Goal: Task Accomplishment & Management: Manage account settings

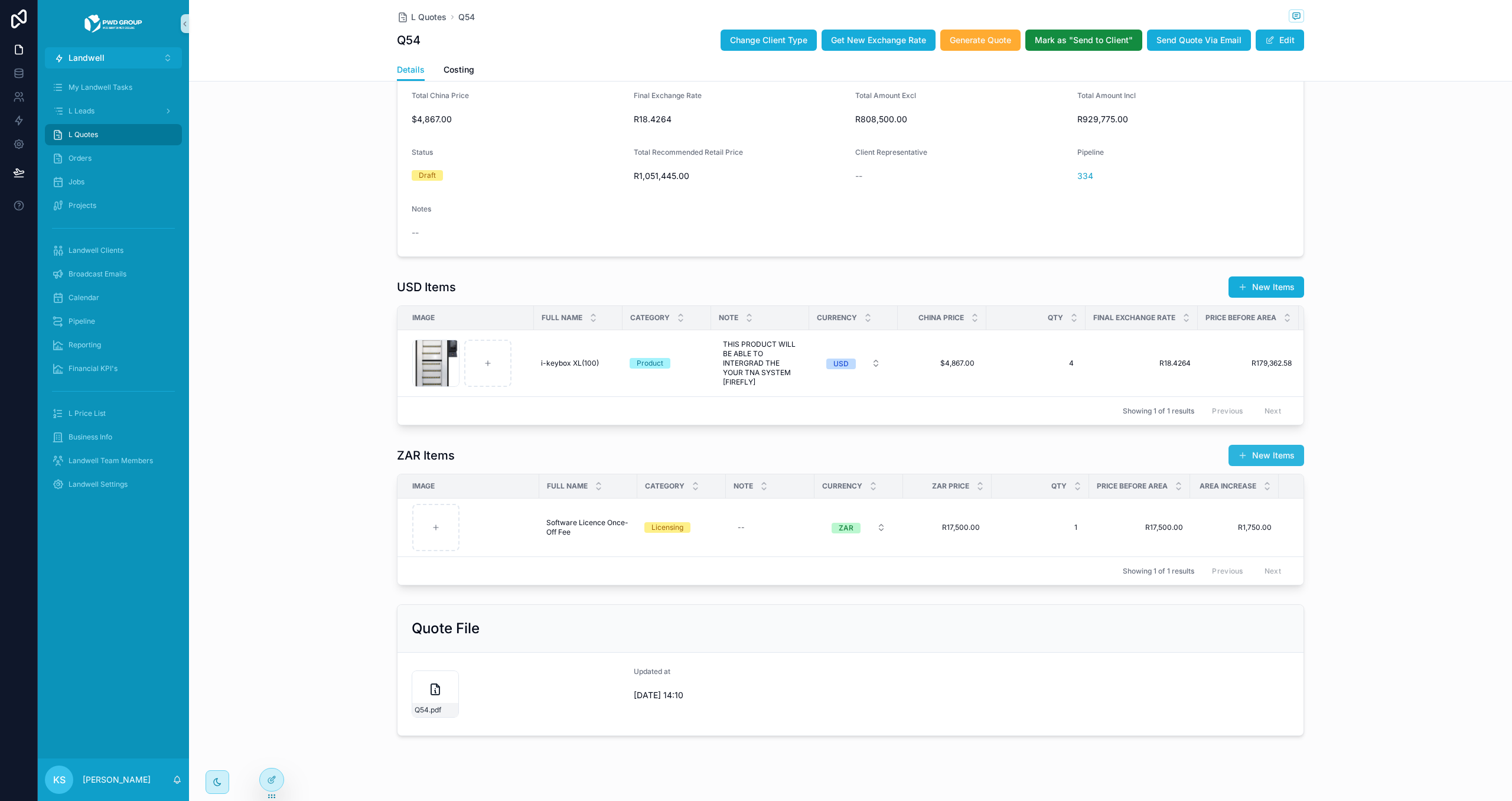
click at [1250, 452] on button "New Items" at bounding box center [1266, 454] width 75 height 21
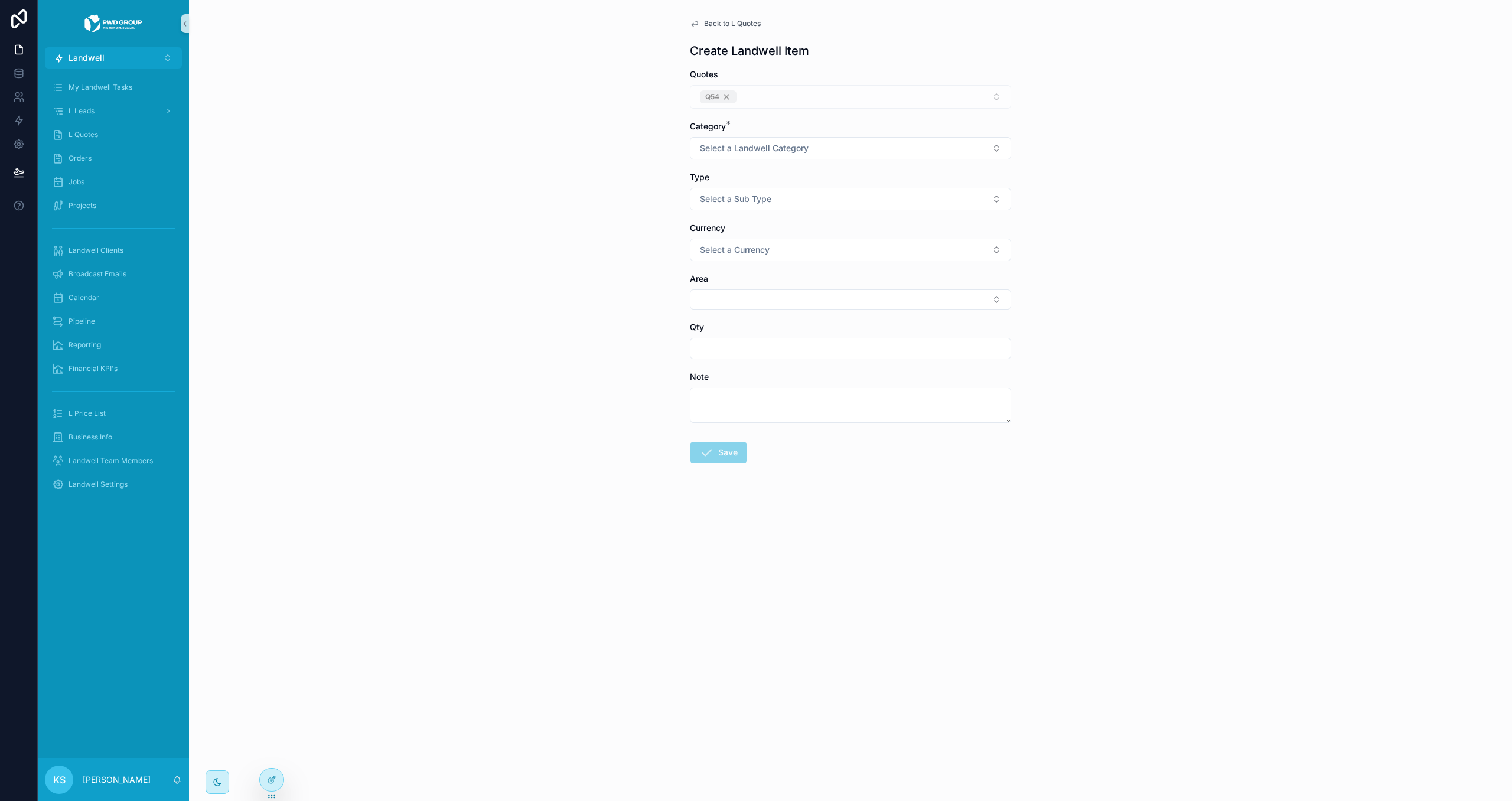
click at [719, 19] on span "Back to L Quotes" at bounding box center [732, 23] width 57 height 9
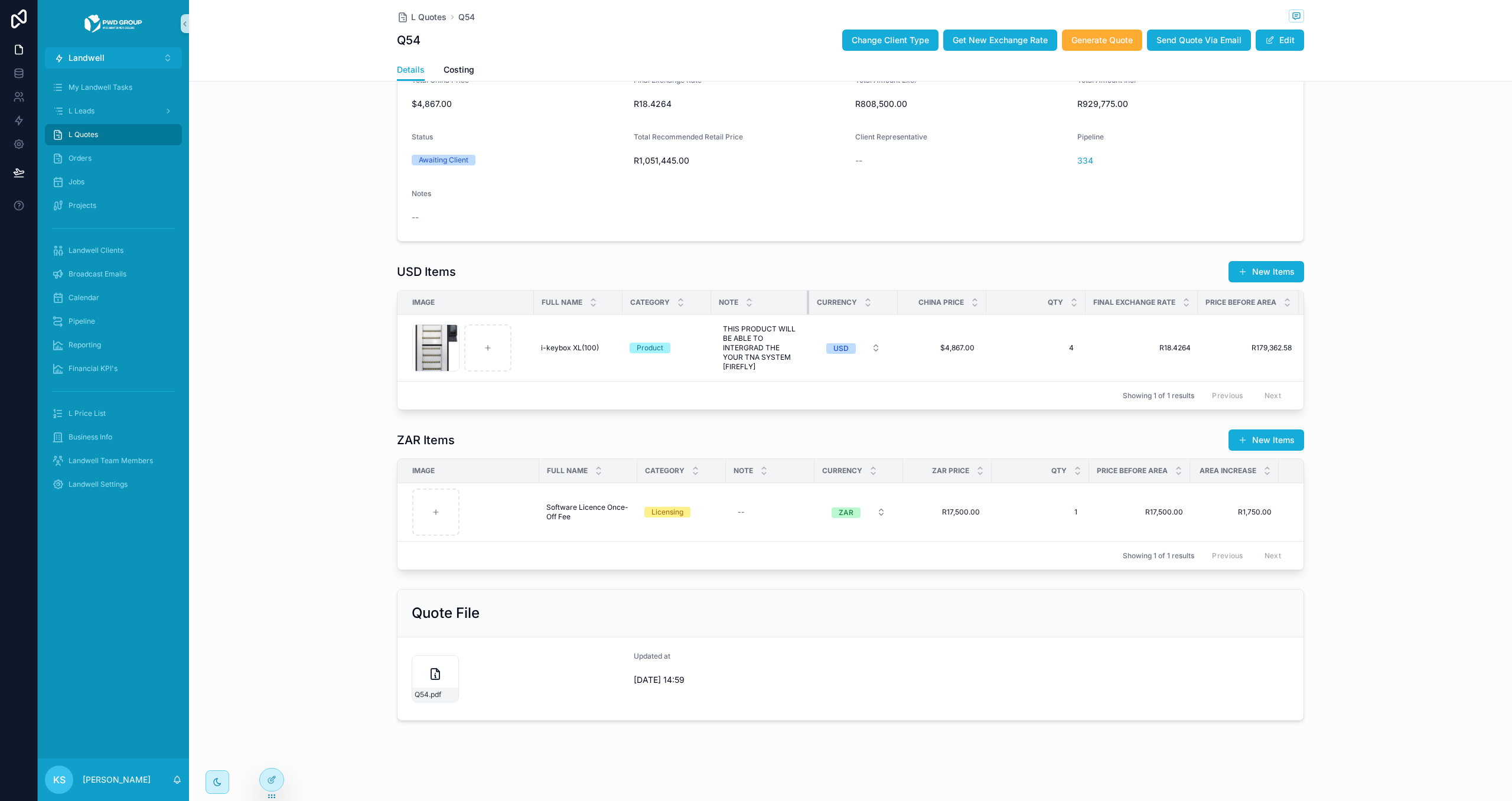
scroll to position [90, 0]
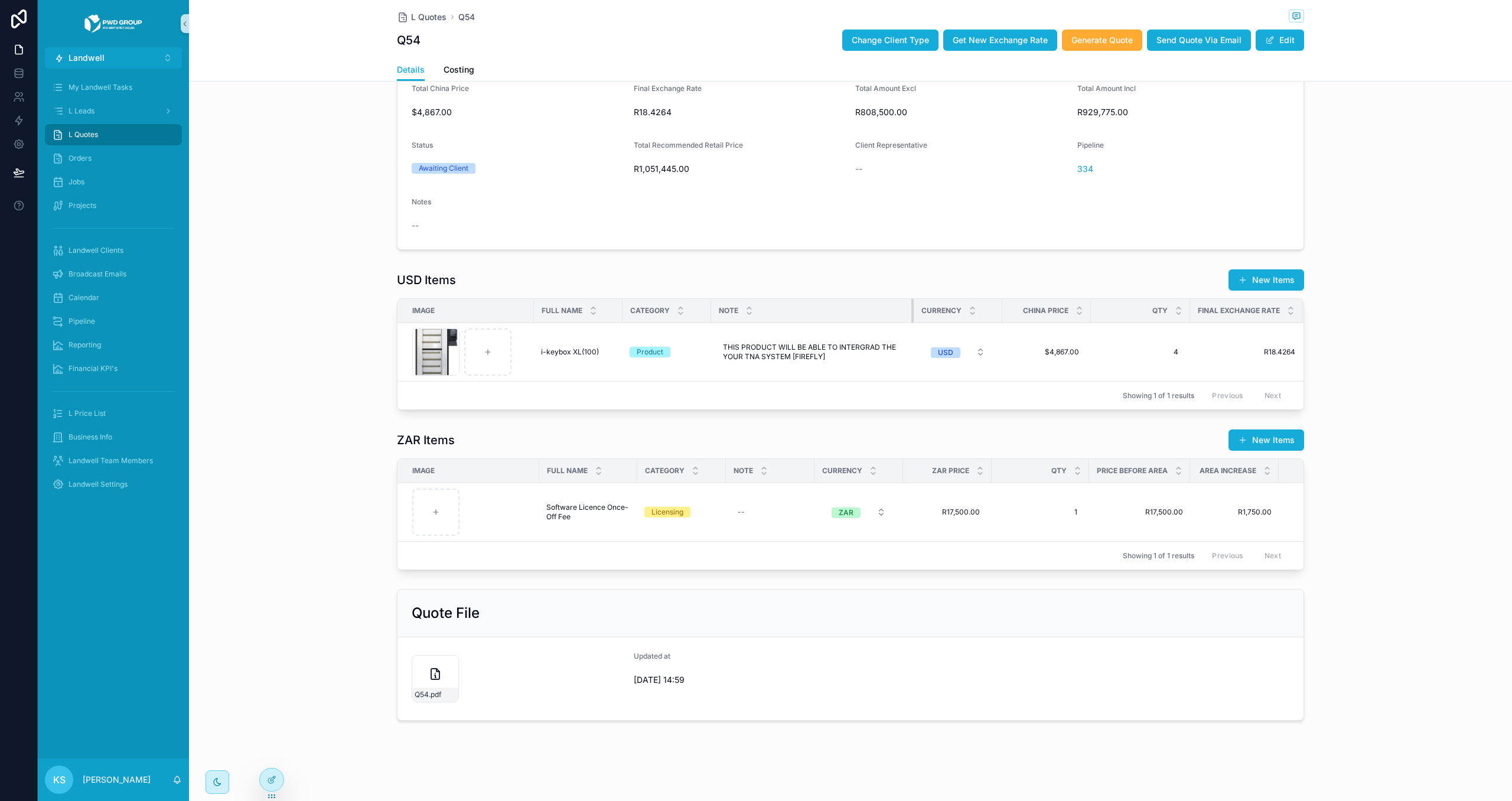
drag, startPoint x: 807, startPoint y: 297, endPoint x: 912, endPoint y: 295, distance: 105.0
click at [912, 295] on div "USD Items New Items Image Full Name Category Note Currency China Price Qty Fina…" at bounding box center [850, 340] width 907 height 141
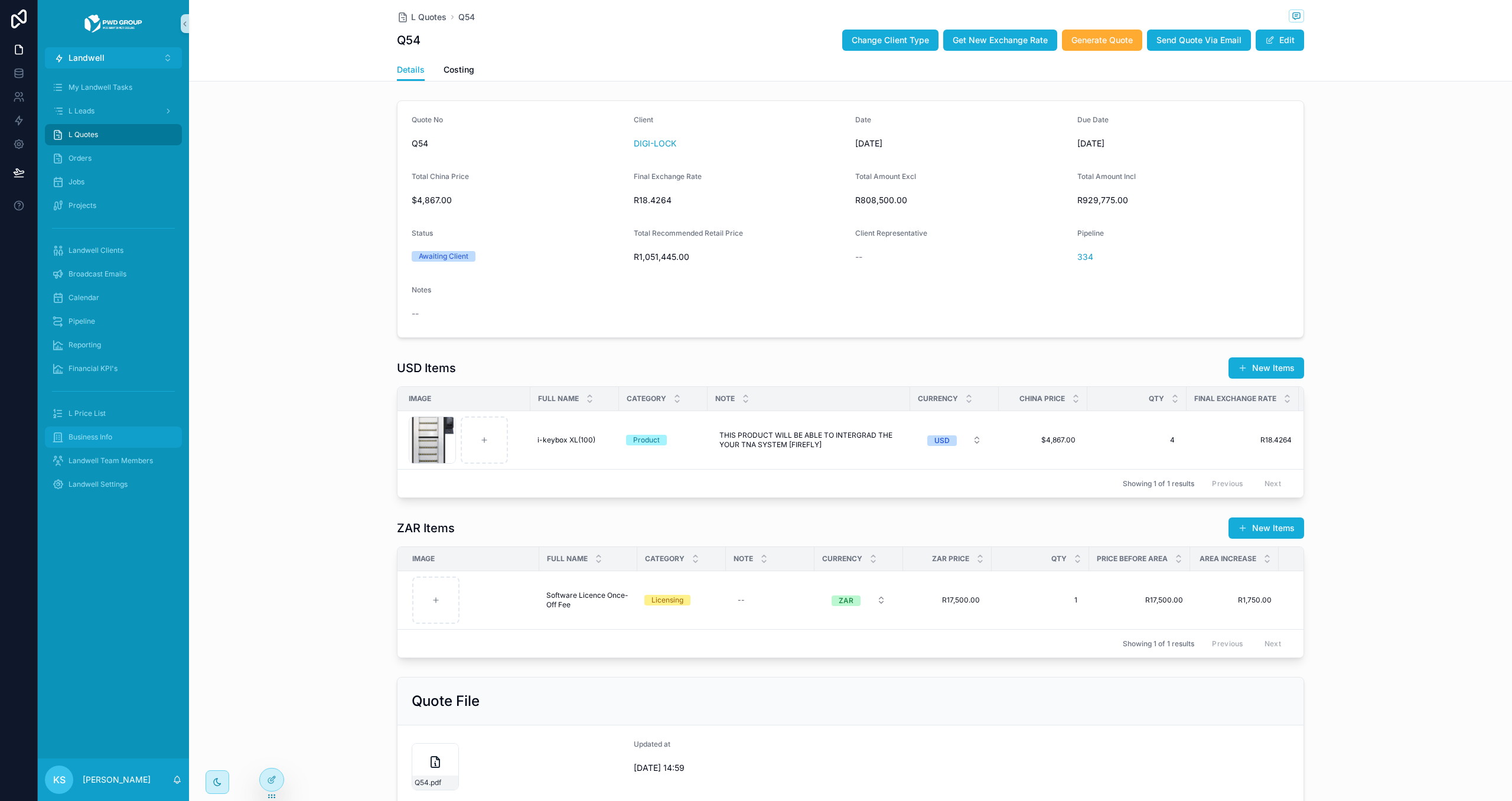
click at [139, 441] on div "Business Info" at bounding box center [113, 437] width 123 height 19
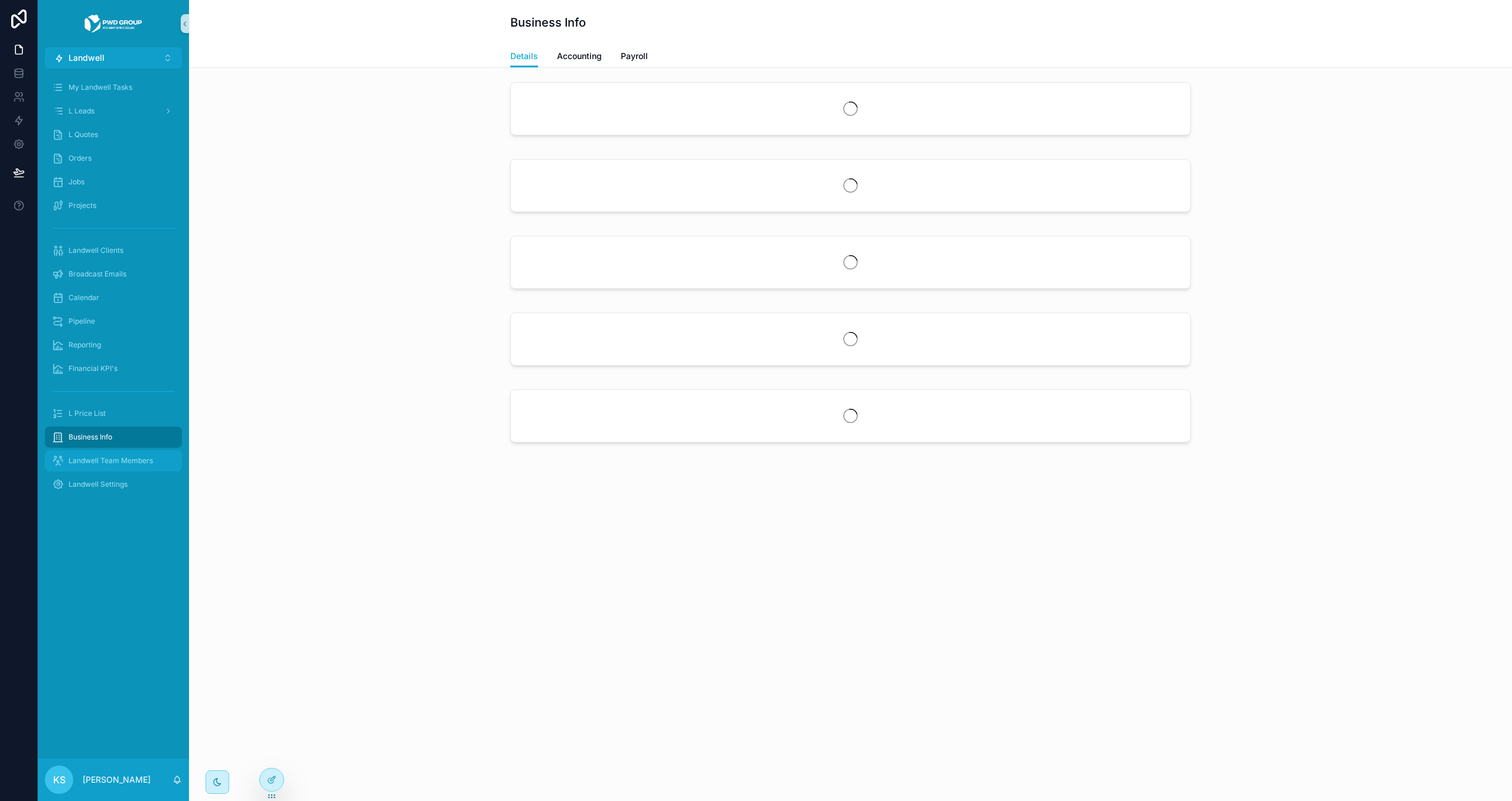
click at [134, 456] on span "Landwell Team Members" at bounding box center [110, 461] width 85 height 9
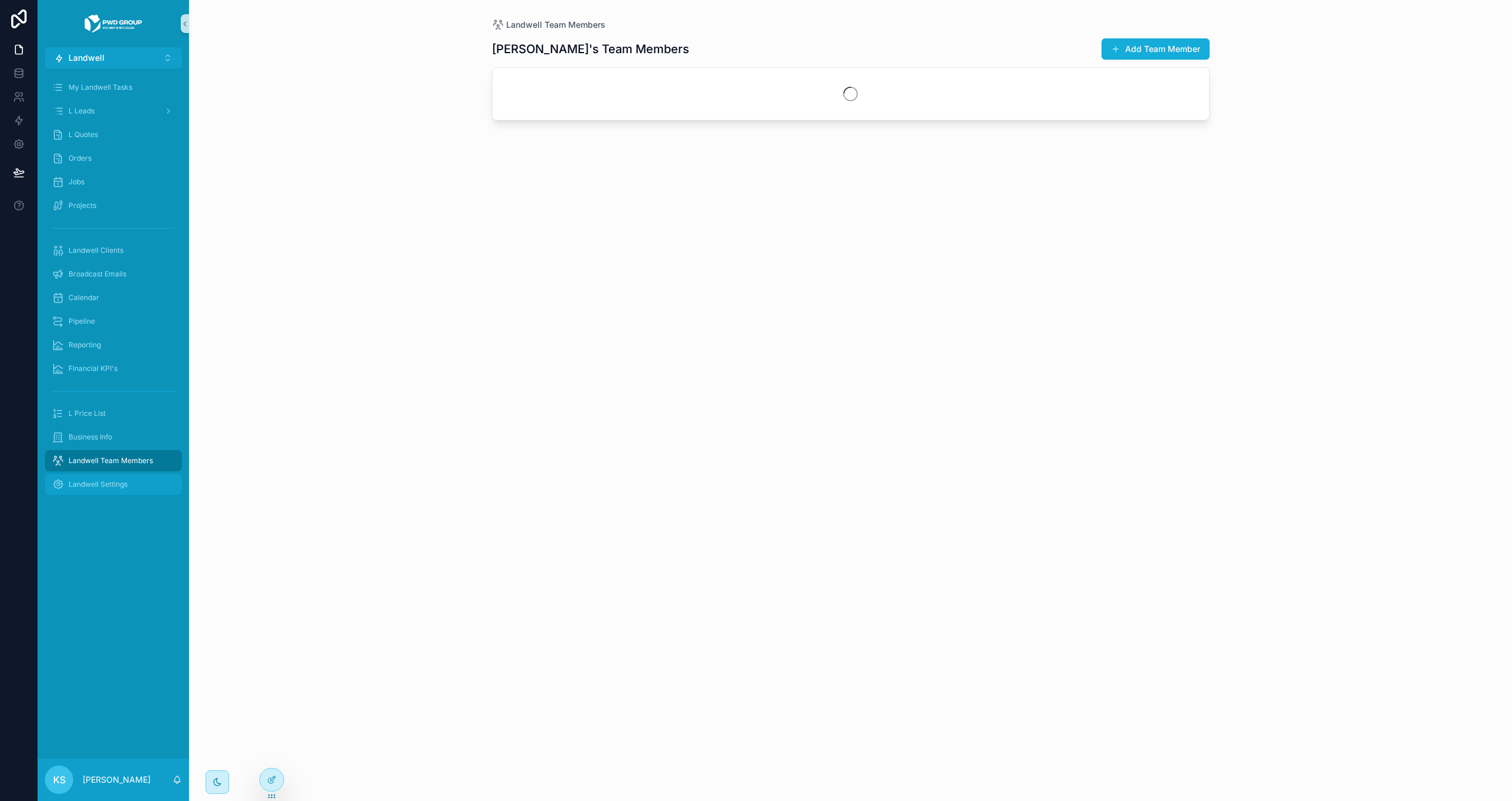
click at [135, 482] on div "Landwell Settings" at bounding box center [113, 484] width 123 height 19
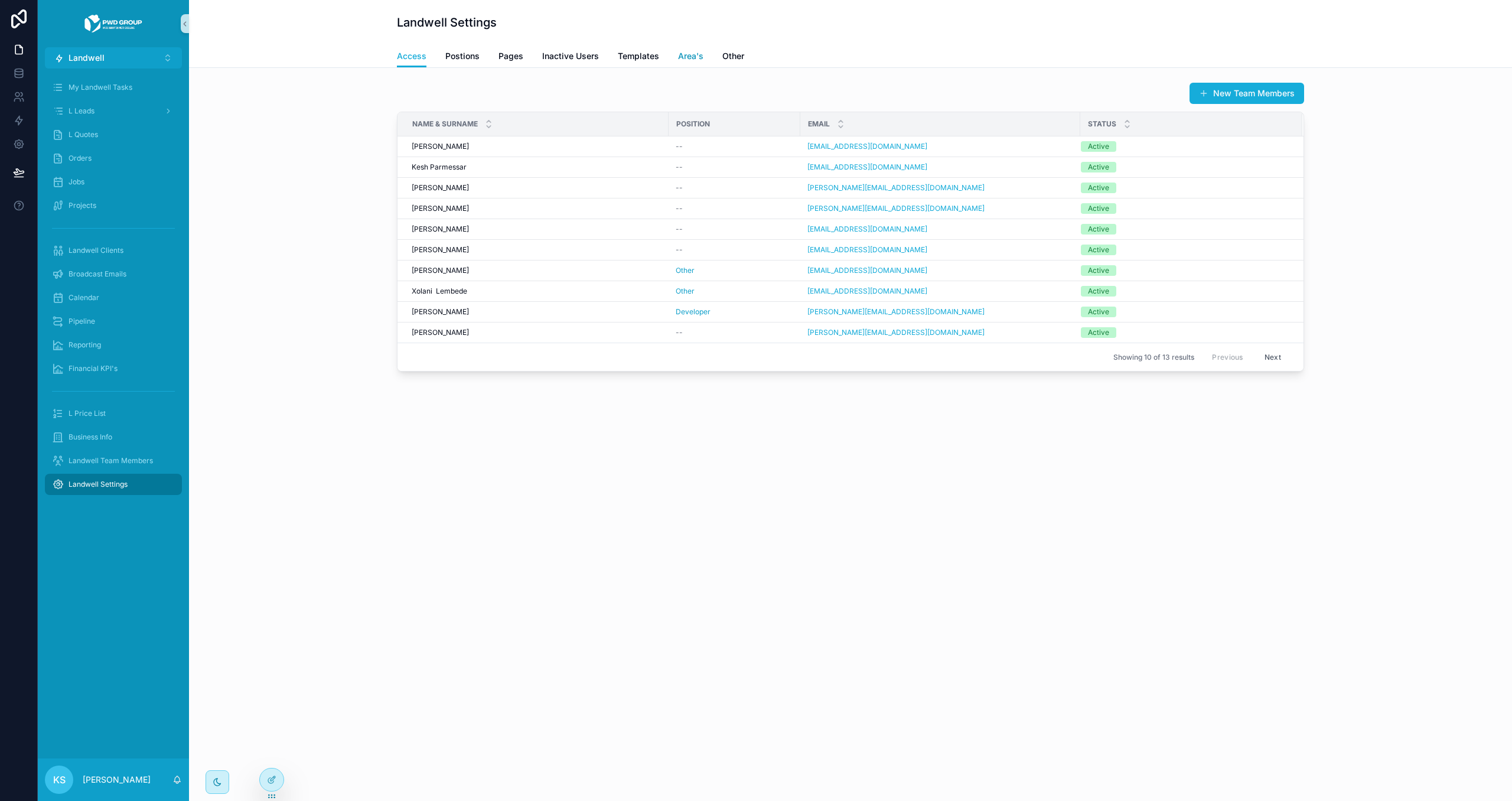
click at [693, 48] on link "Area's" at bounding box center [691, 57] width 26 height 23
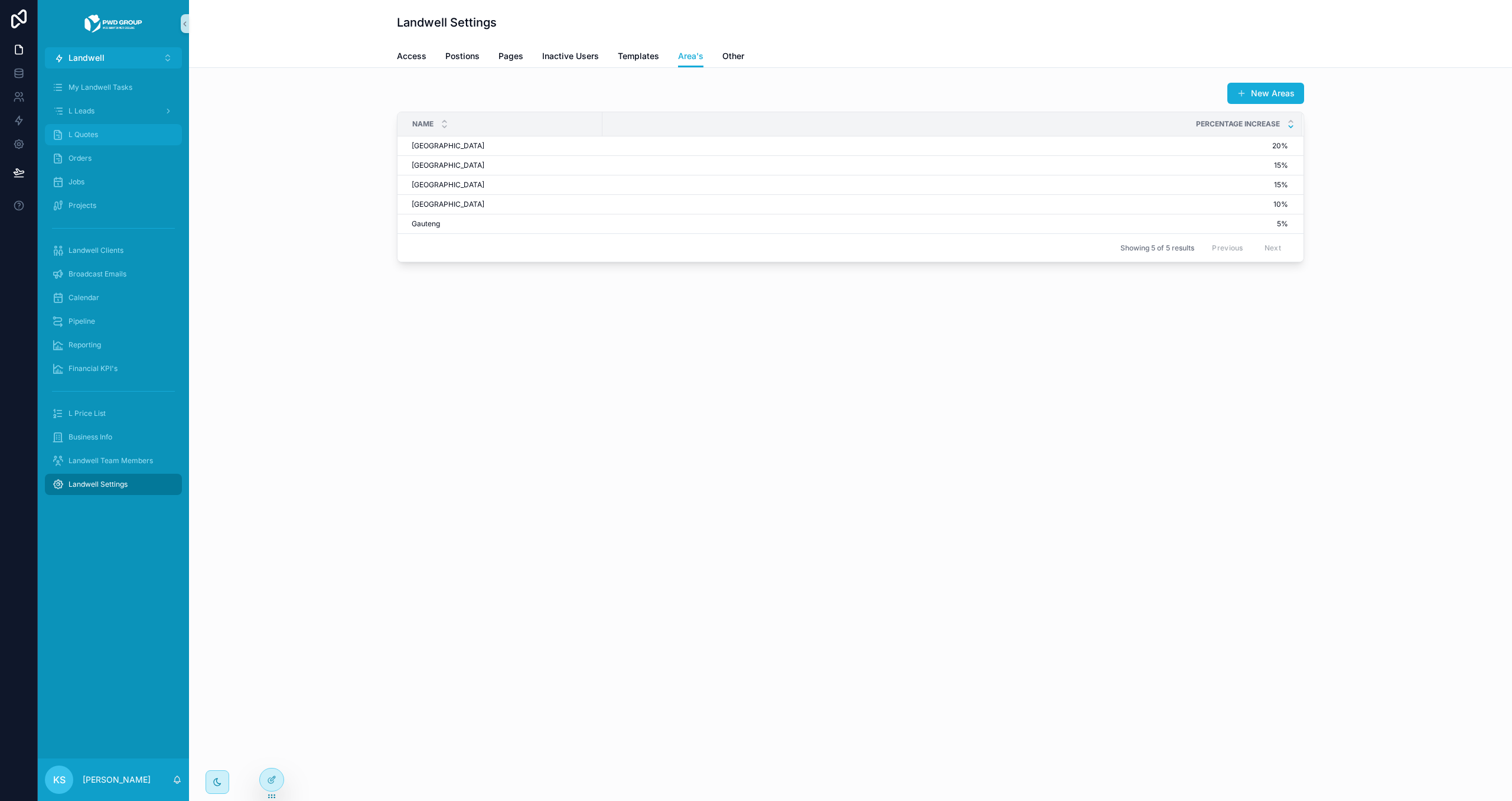
click at [85, 132] on span "L Quotes" at bounding box center [83, 134] width 30 height 9
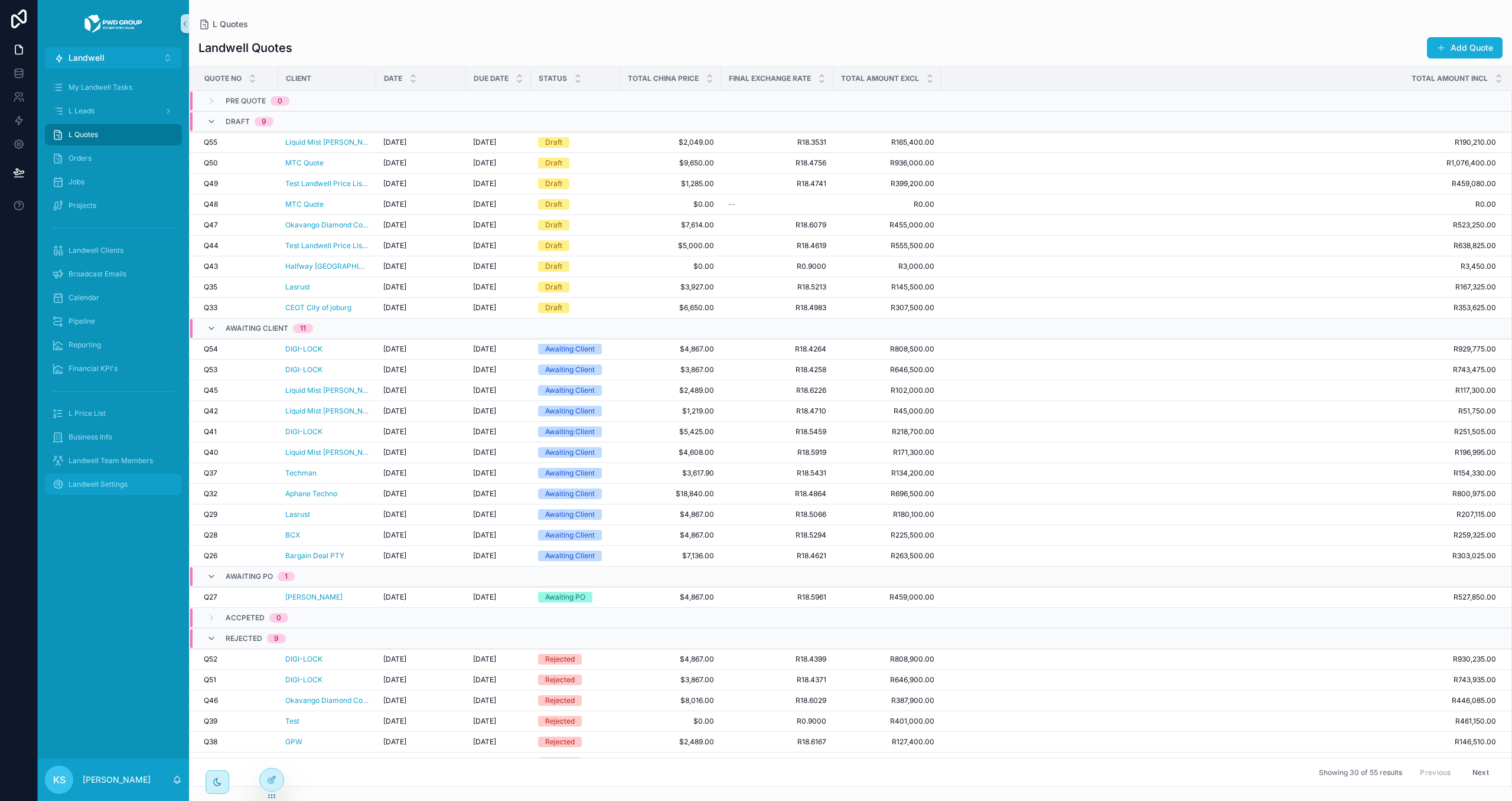
click at [112, 489] on div "Landwell Settings" at bounding box center [113, 484] width 123 height 19
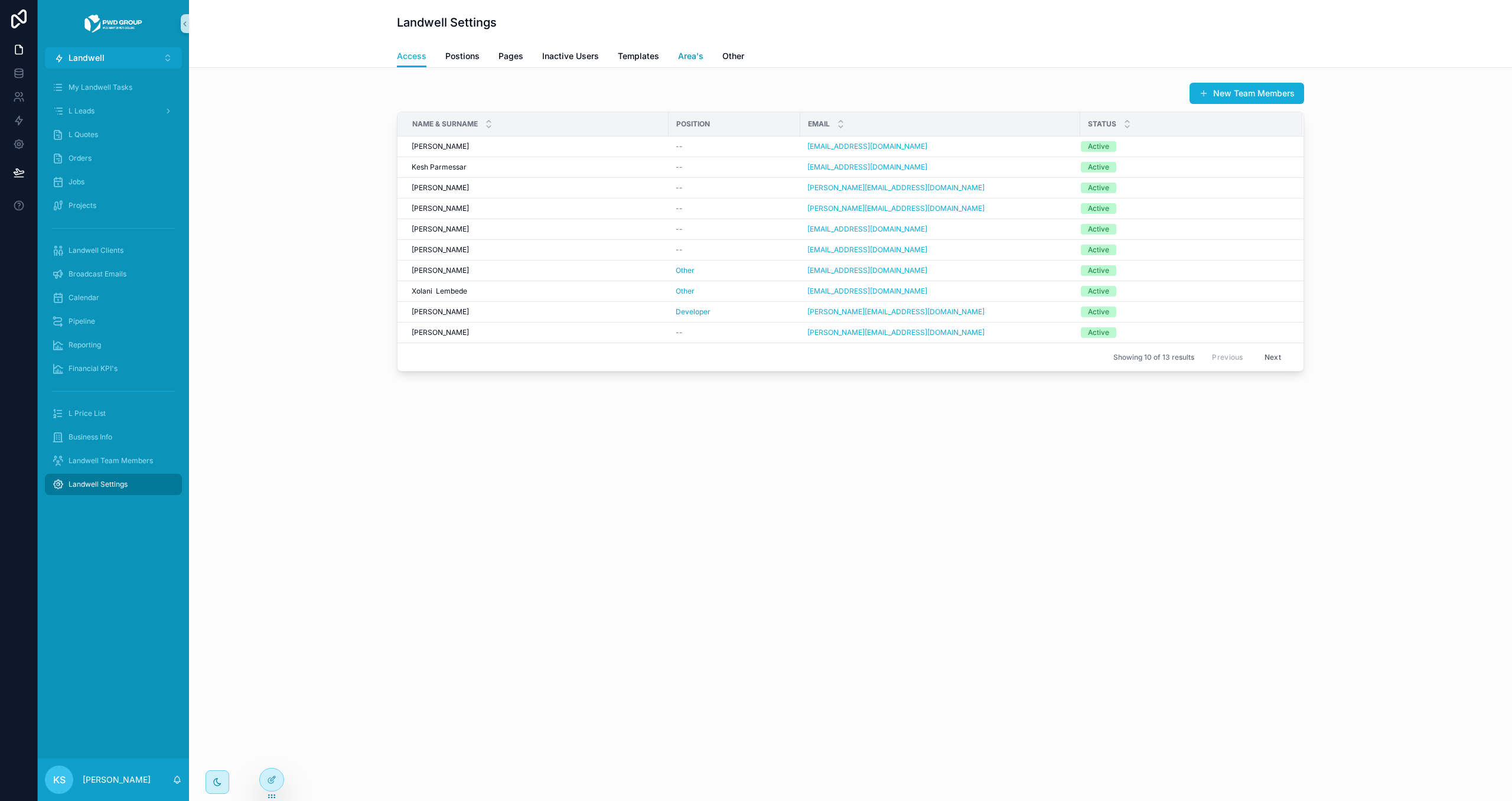
click at [692, 47] on link "Area's" at bounding box center [691, 57] width 26 height 23
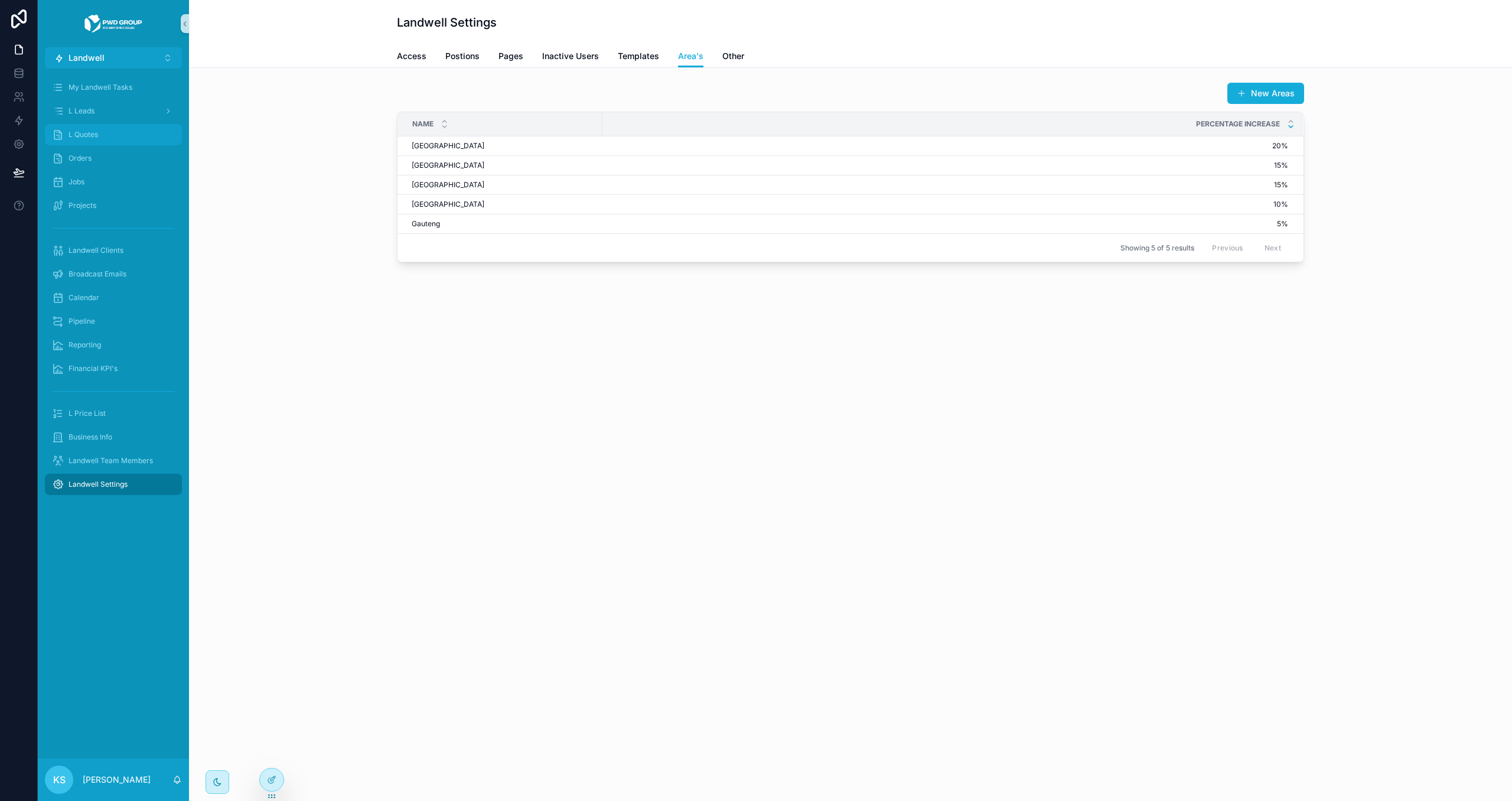
click at [85, 133] on span "L Quotes" at bounding box center [83, 134] width 30 height 9
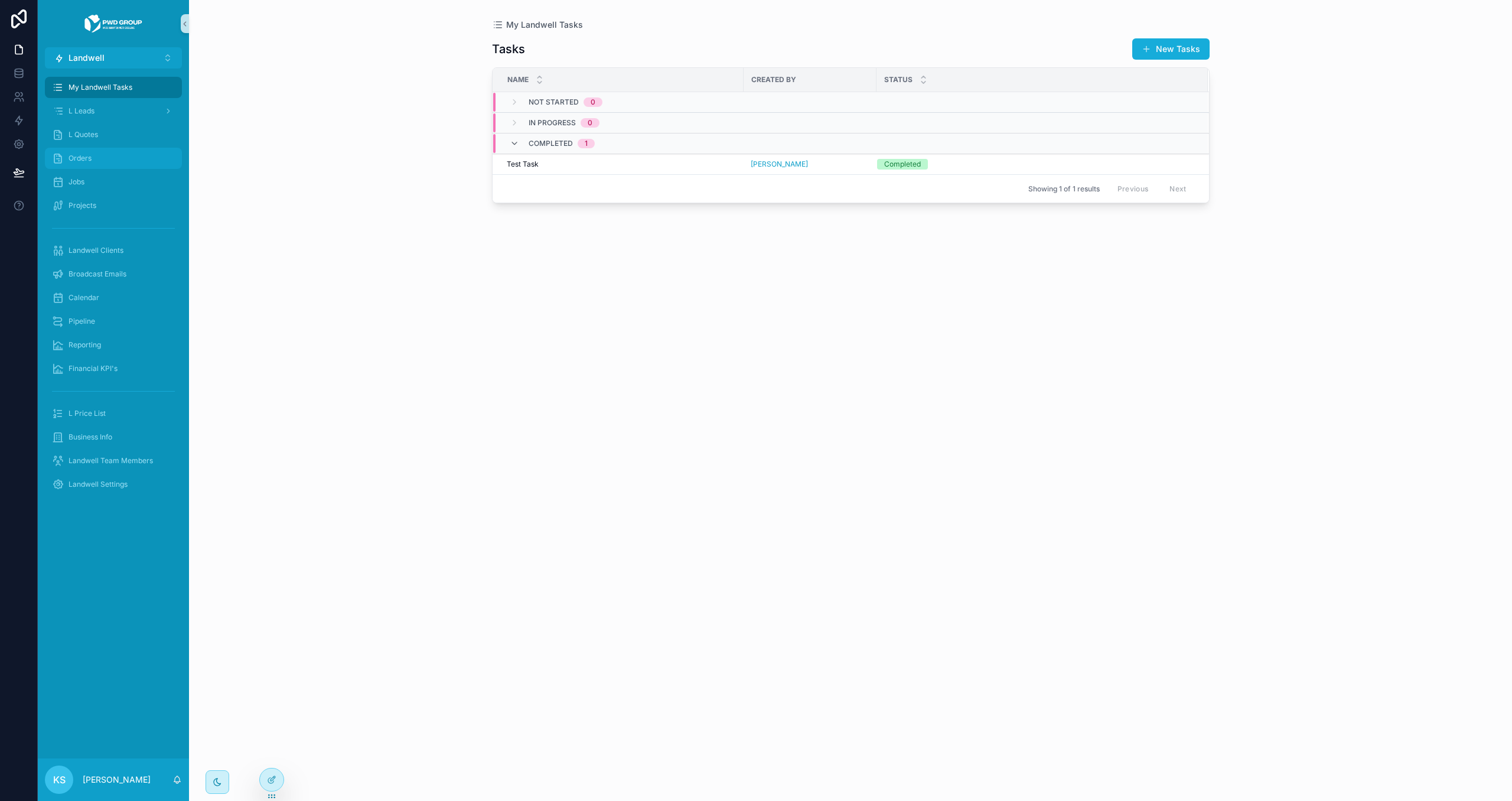
click at [120, 152] on div "Orders" at bounding box center [113, 158] width 123 height 19
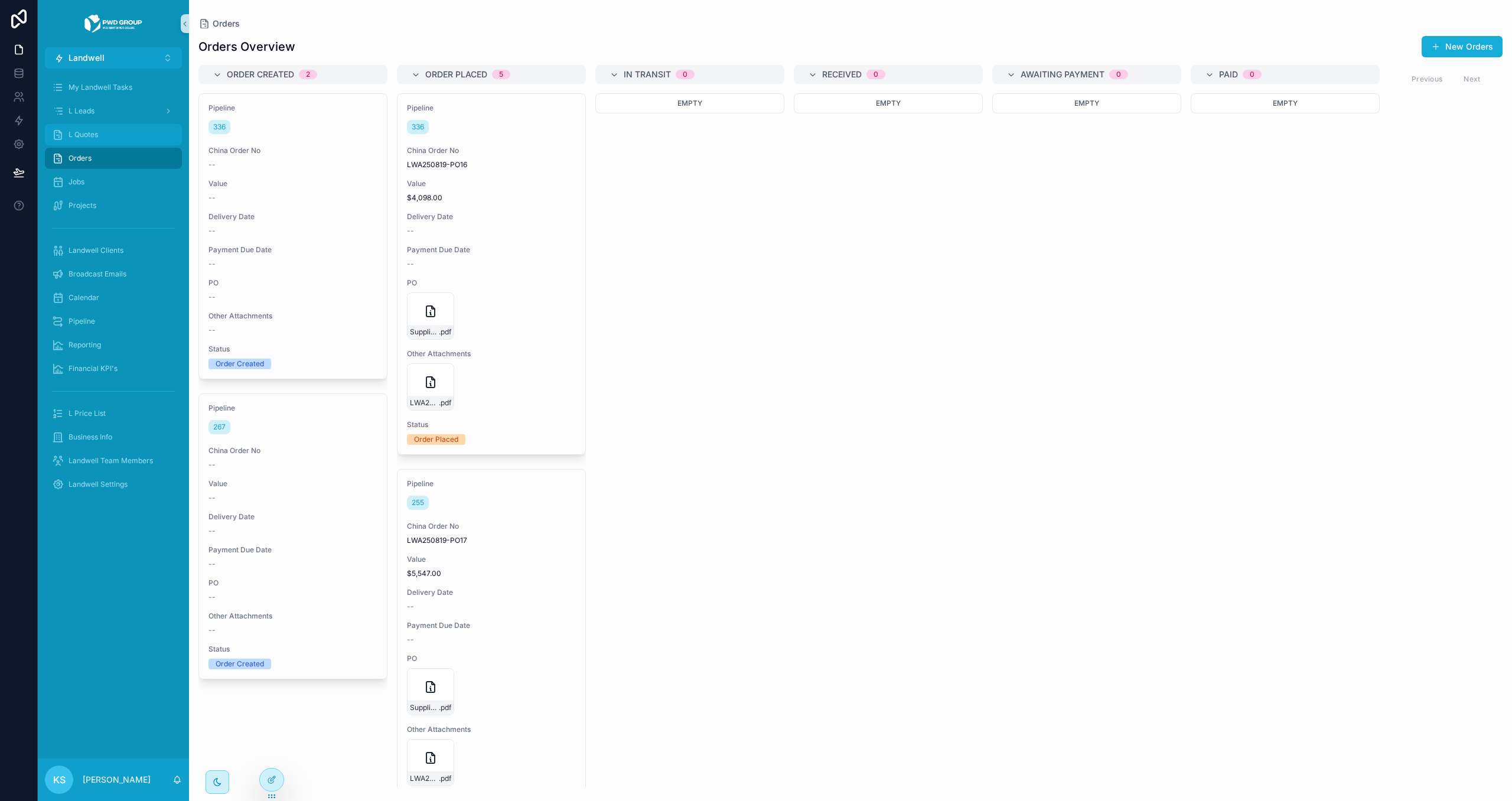
click at [141, 132] on div "L Quotes" at bounding box center [113, 134] width 123 height 19
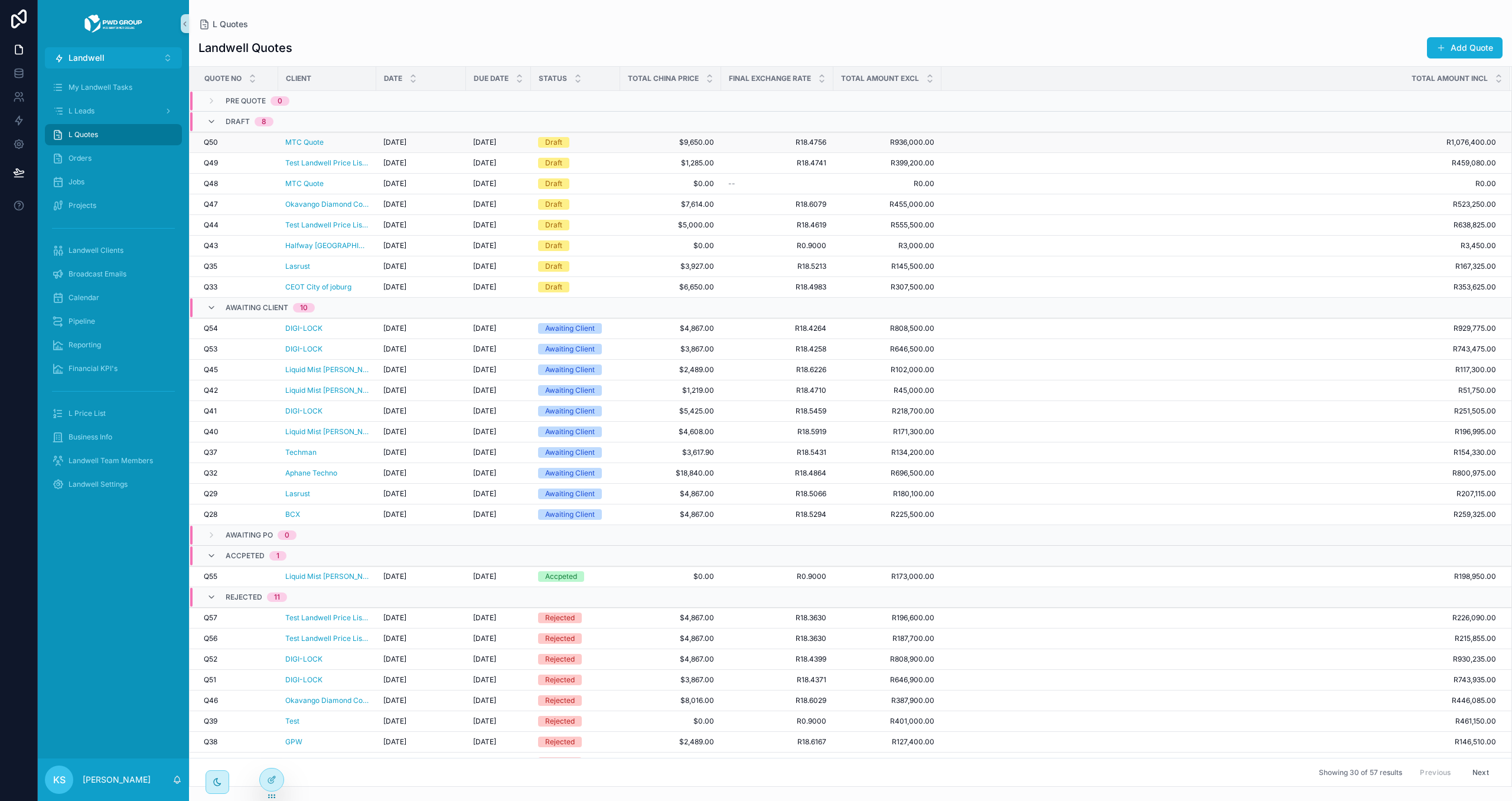
click at [630, 147] on span "$9,650.00" at bounding box center [671, 142] width 87 height 9
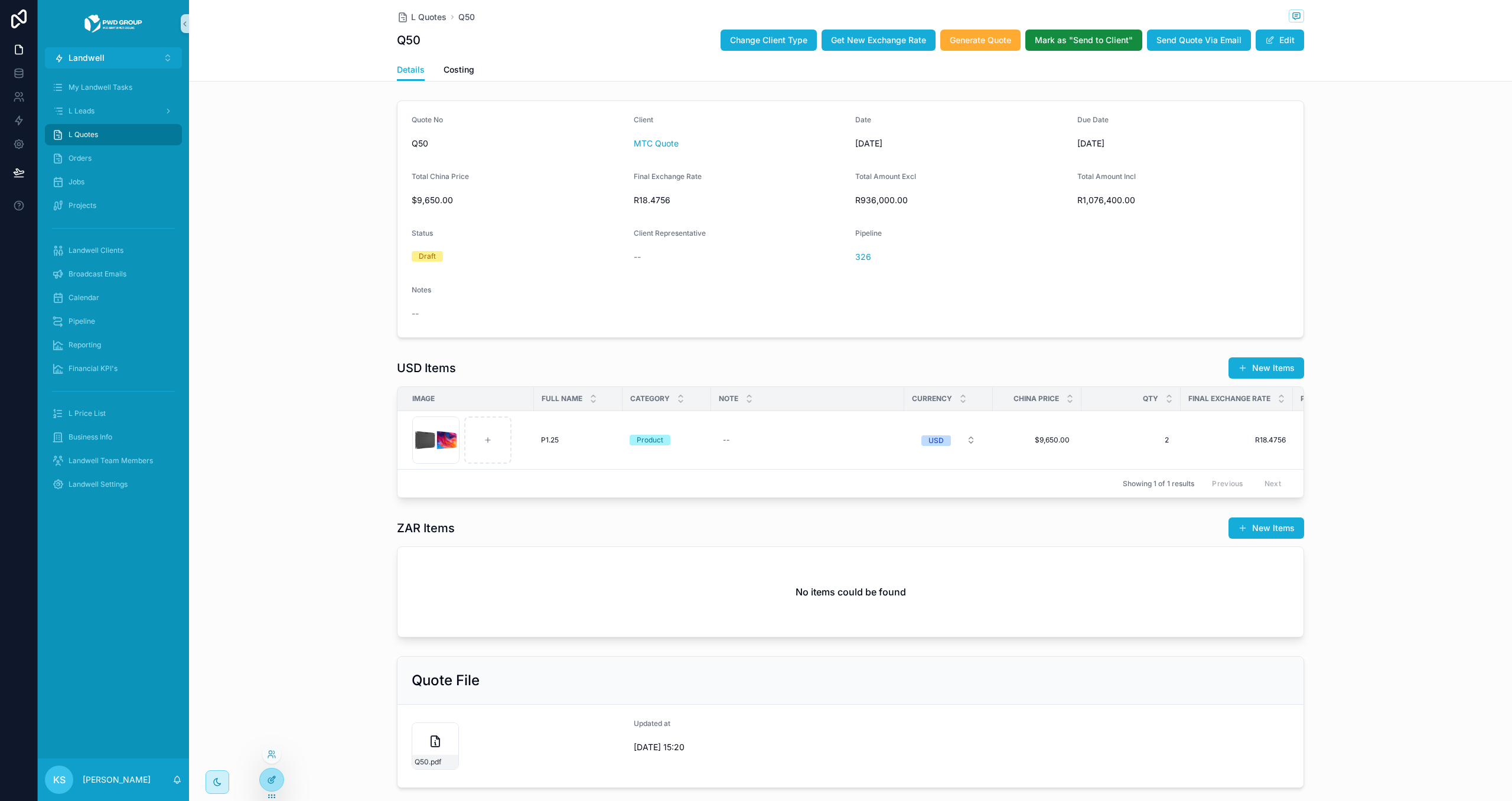
click at [270, 781] on icon at bounding box center [272, 779] width 9 height 9
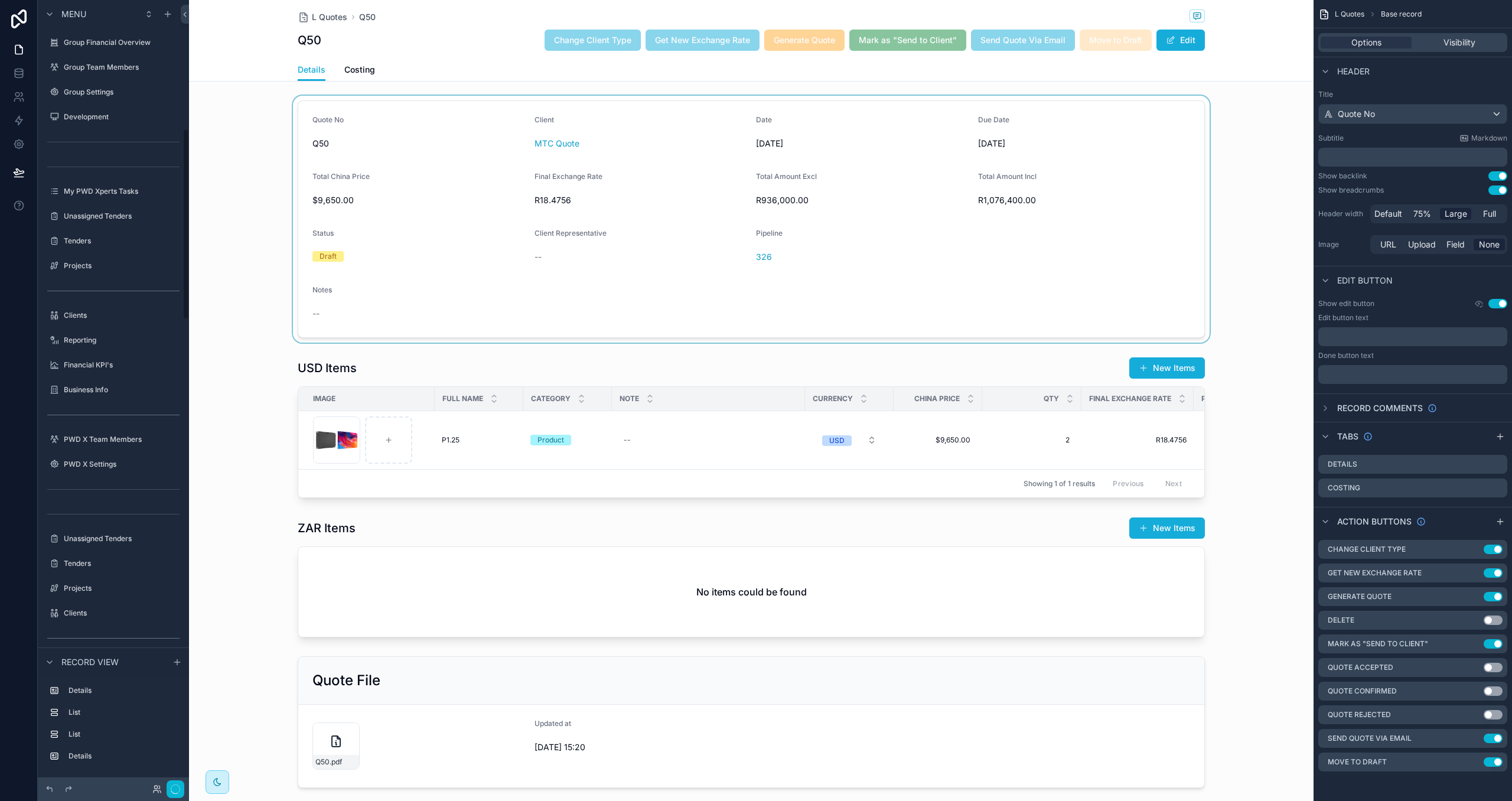
click at [709, 256] on div "scrollable content" at bounding box center [751, 219] width 1124 height 247
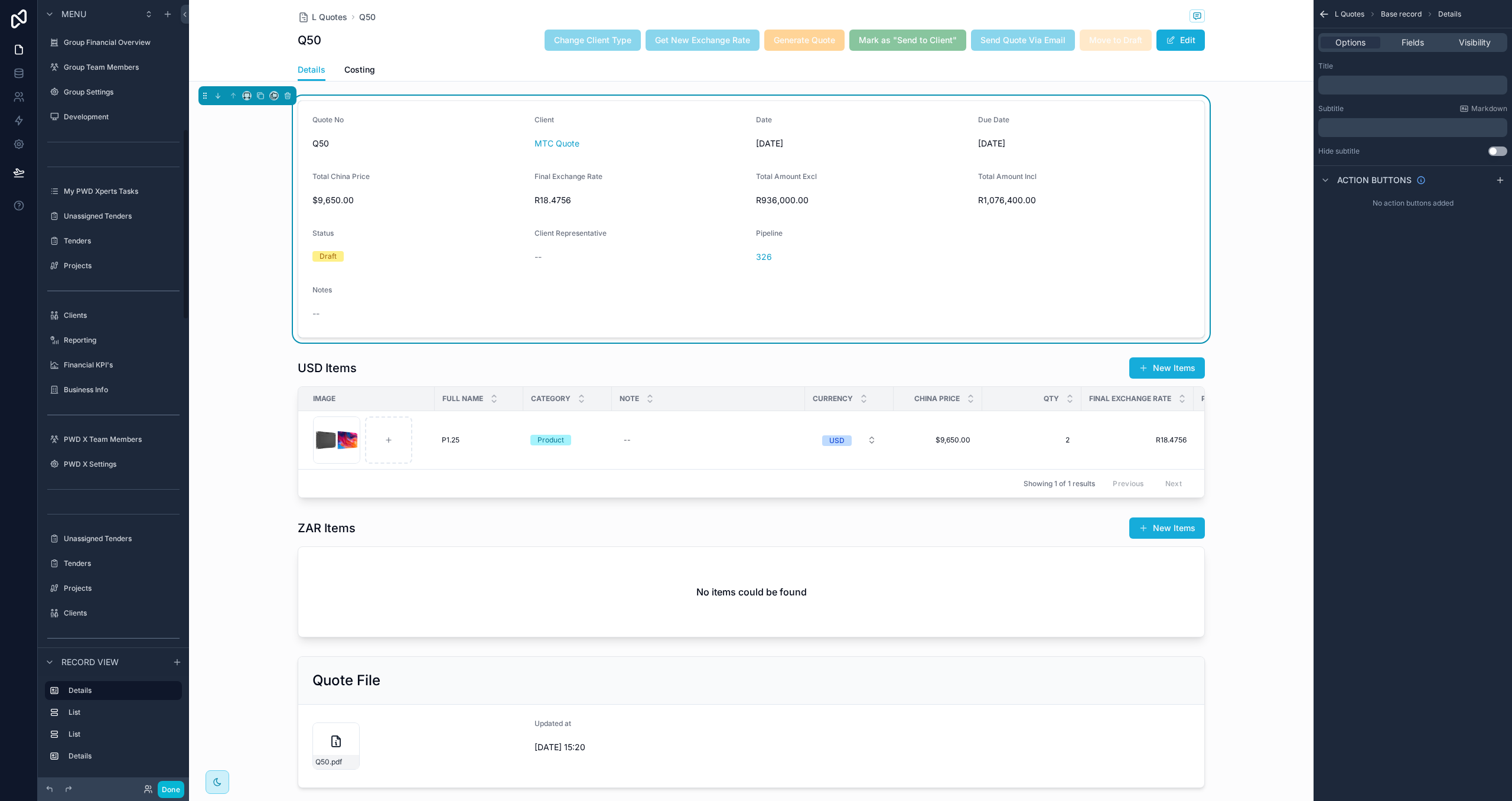
scroll to position [529, 0]
click at [1420, 47] on span "Fields" at bounding box center [1413, 42] width 23 height 12
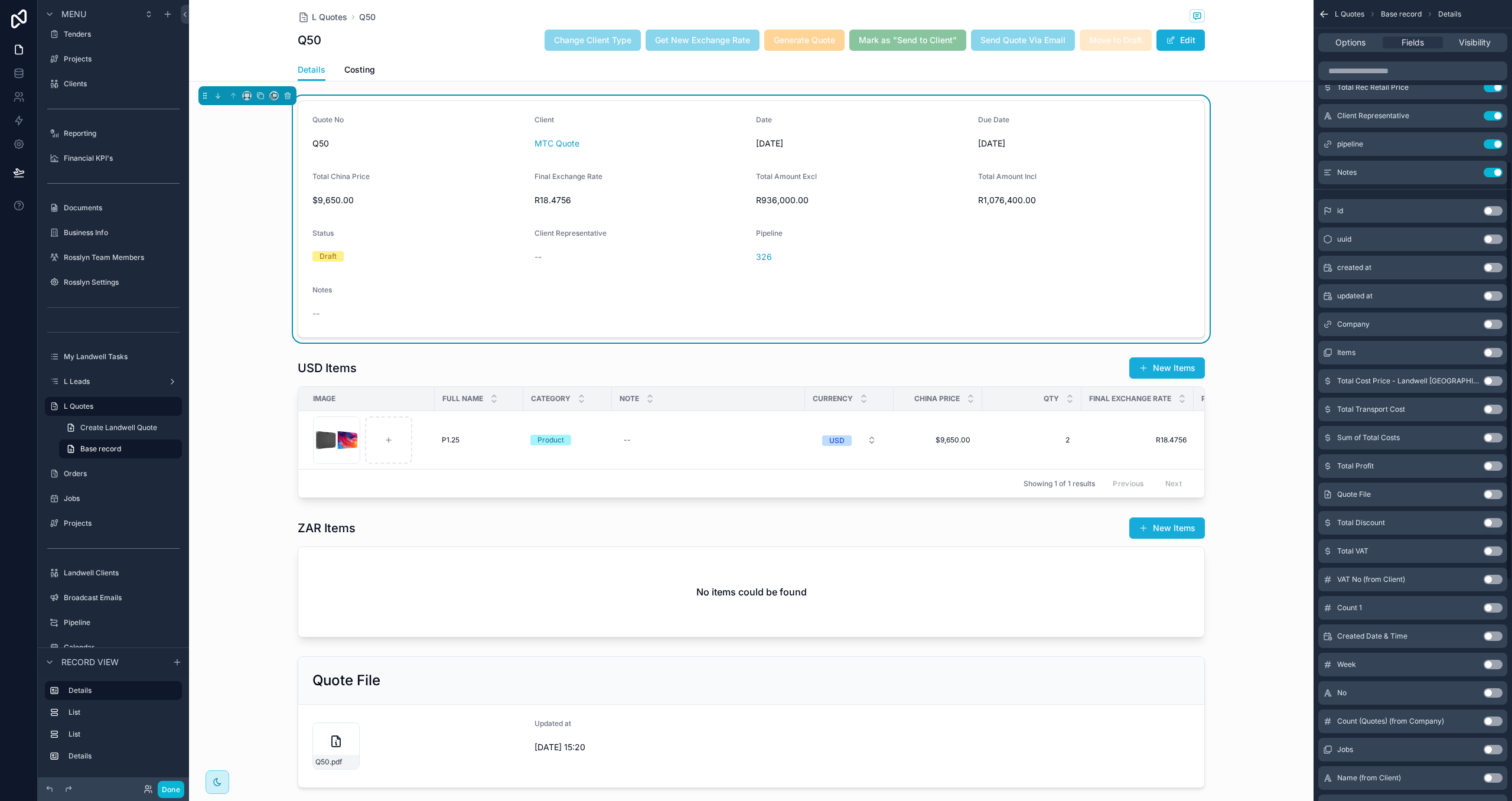
scroll to position [294, 0]
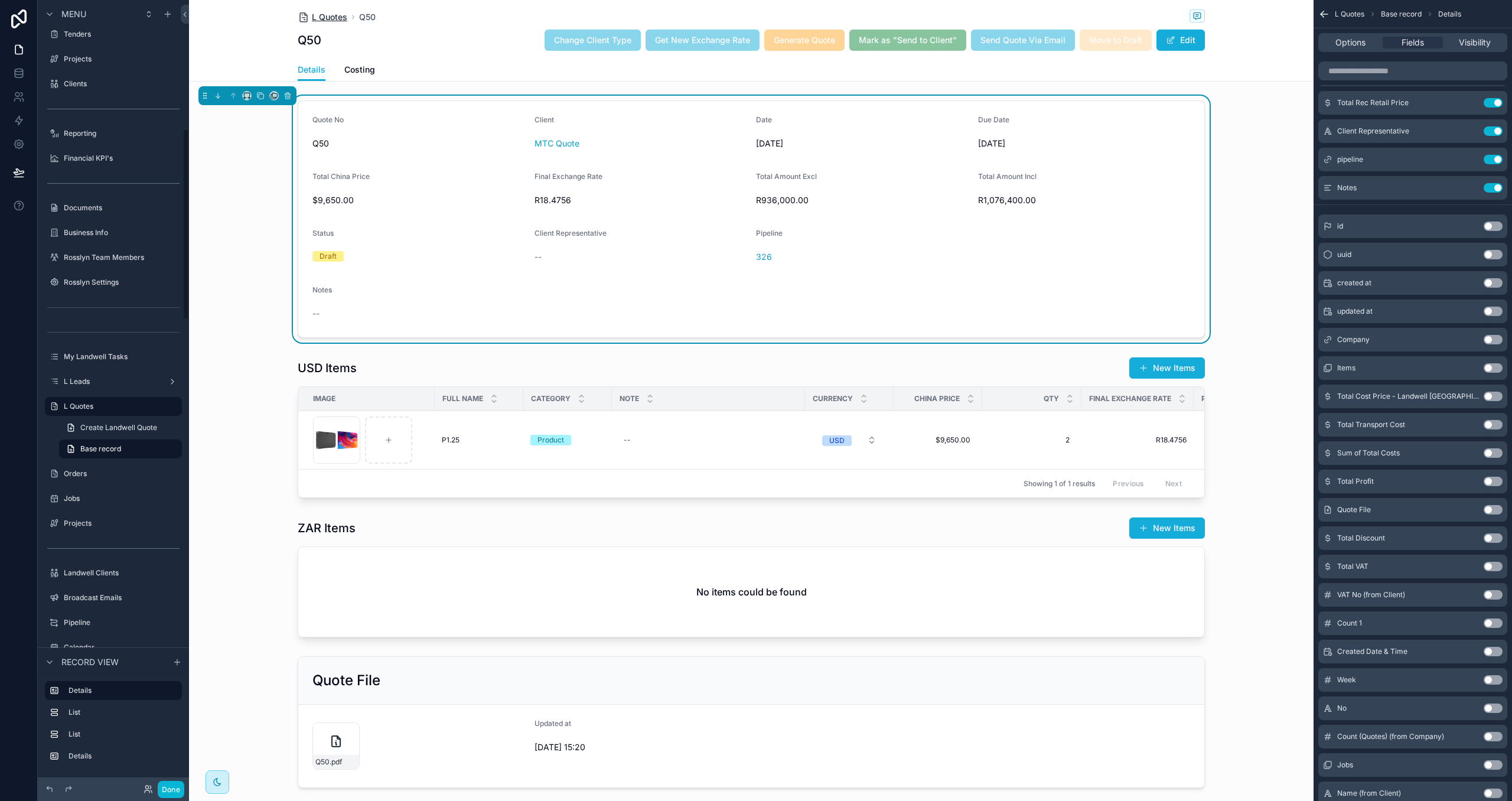
click at [331, 12] on span "L Quotes" at bounding box center [329, 16] width 36 height 12
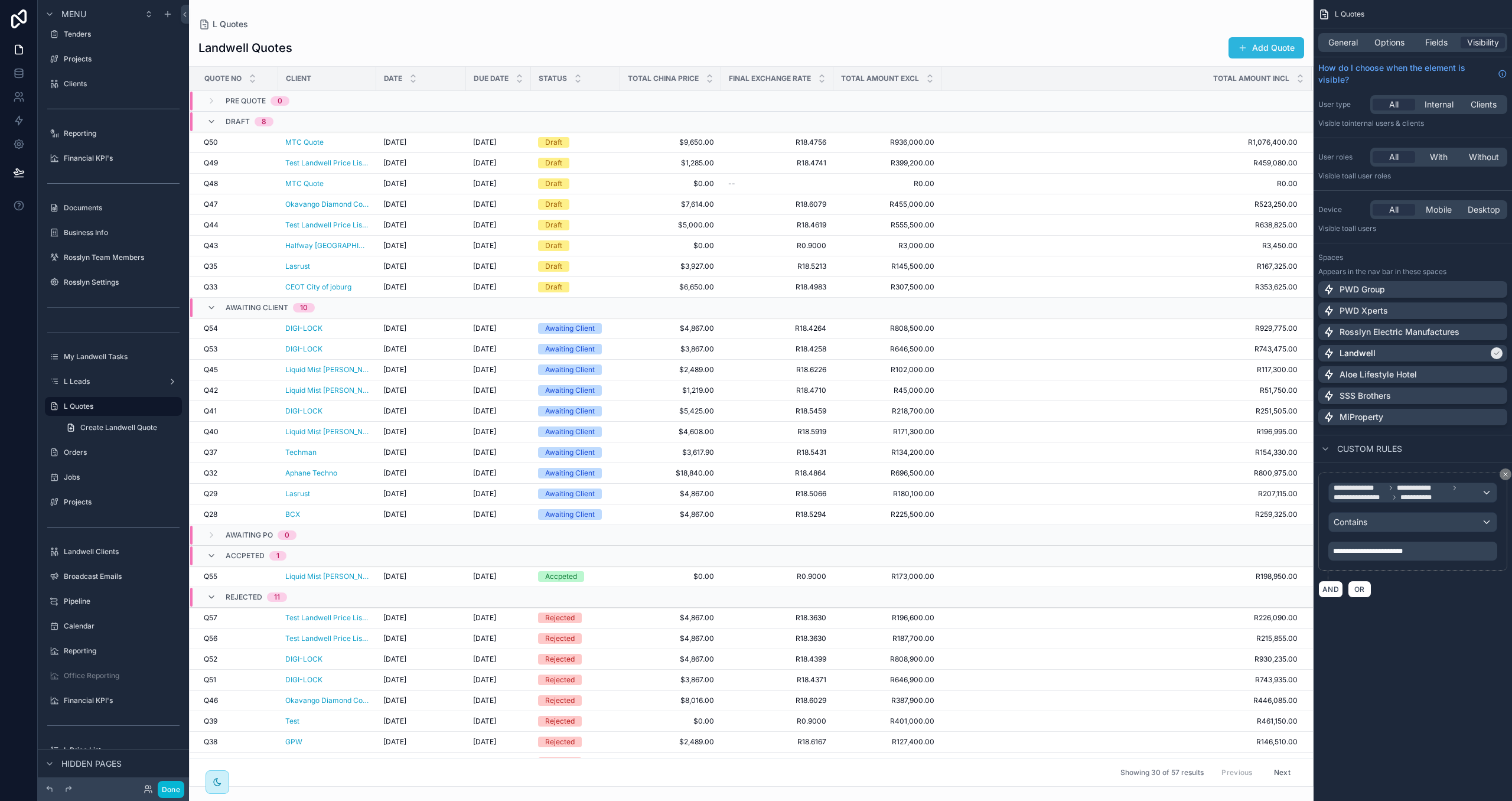
click at [1288, 48] on button "Add Quote" at bounding box center [1266, 47] width 75 height 21
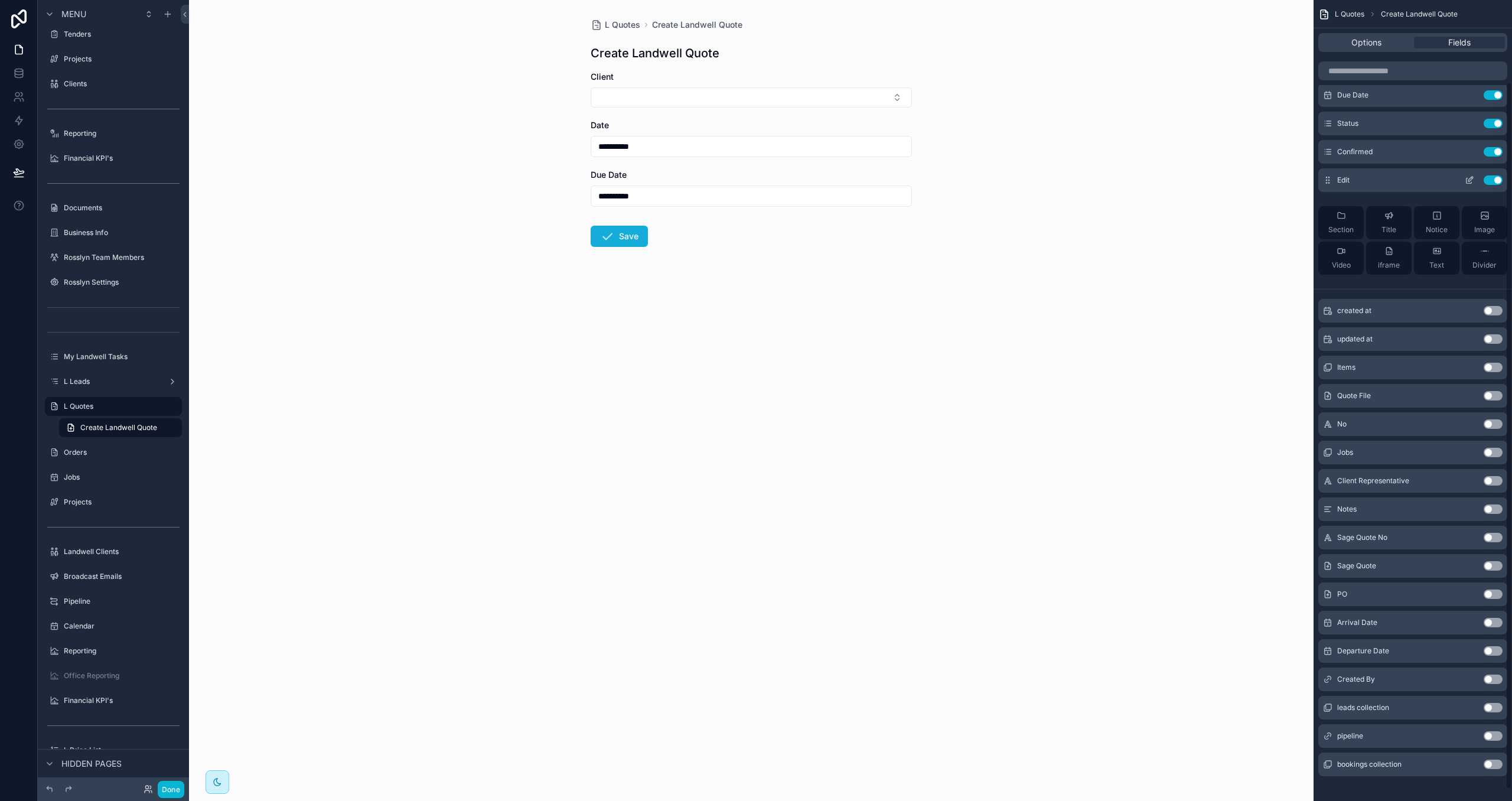
scroll to position [105, 0]
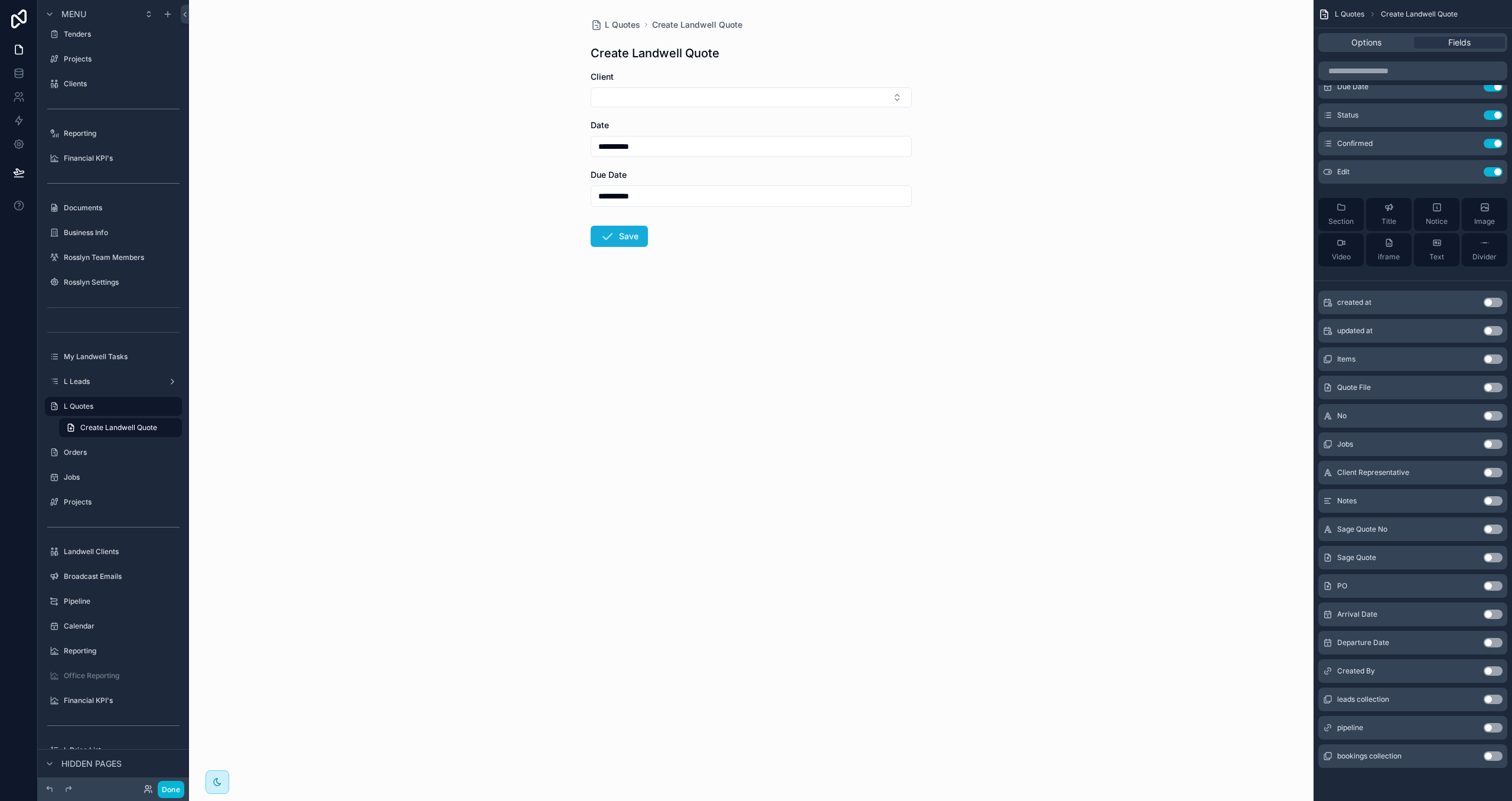
click at [1491, 672] on button "Use setting" at bounding box center [1493, 670] width 19 height 9
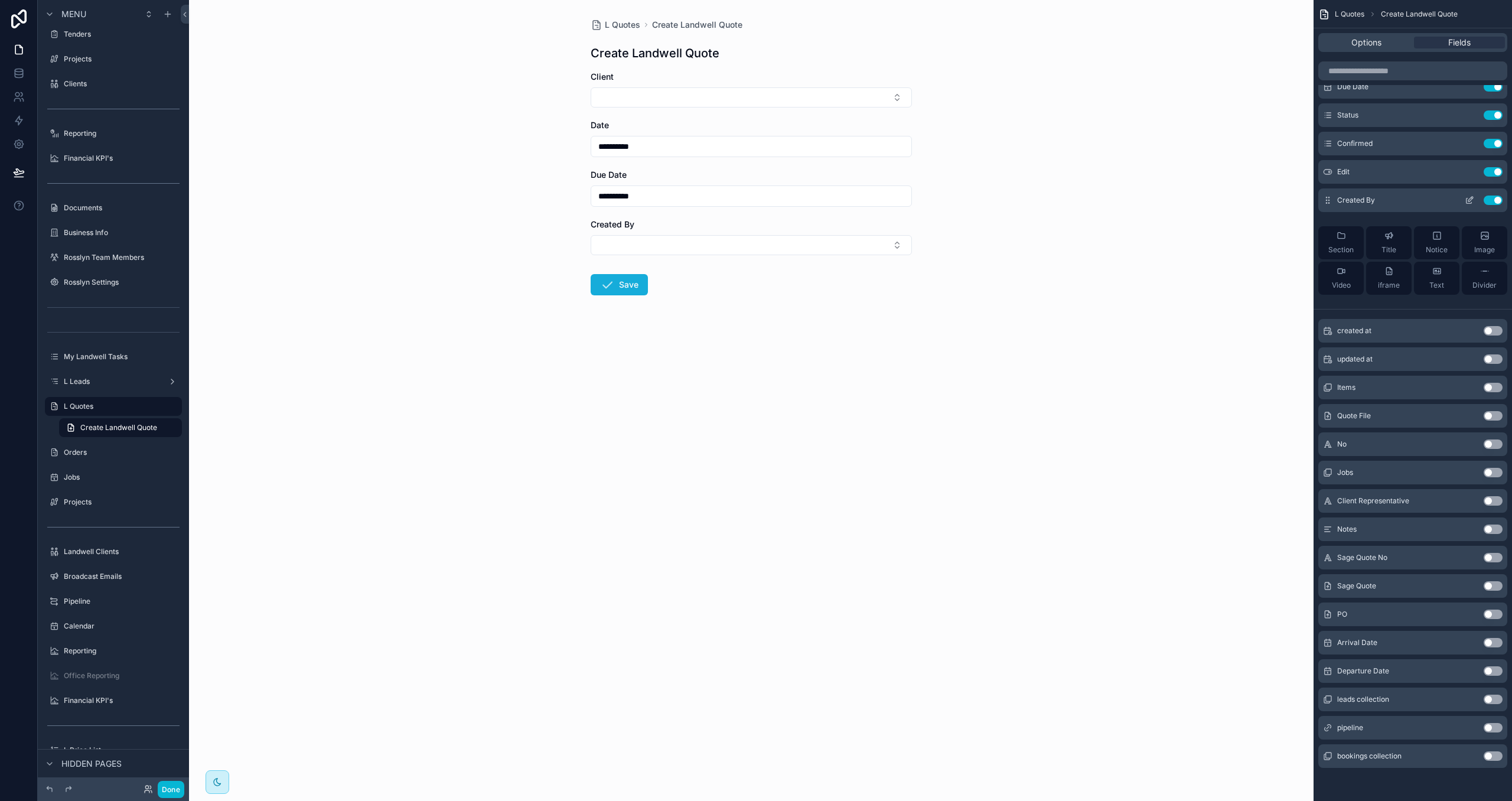
click at [1471, 200] on icon "scrollable content" at bounding box center [1469, 200] width 9 height 9
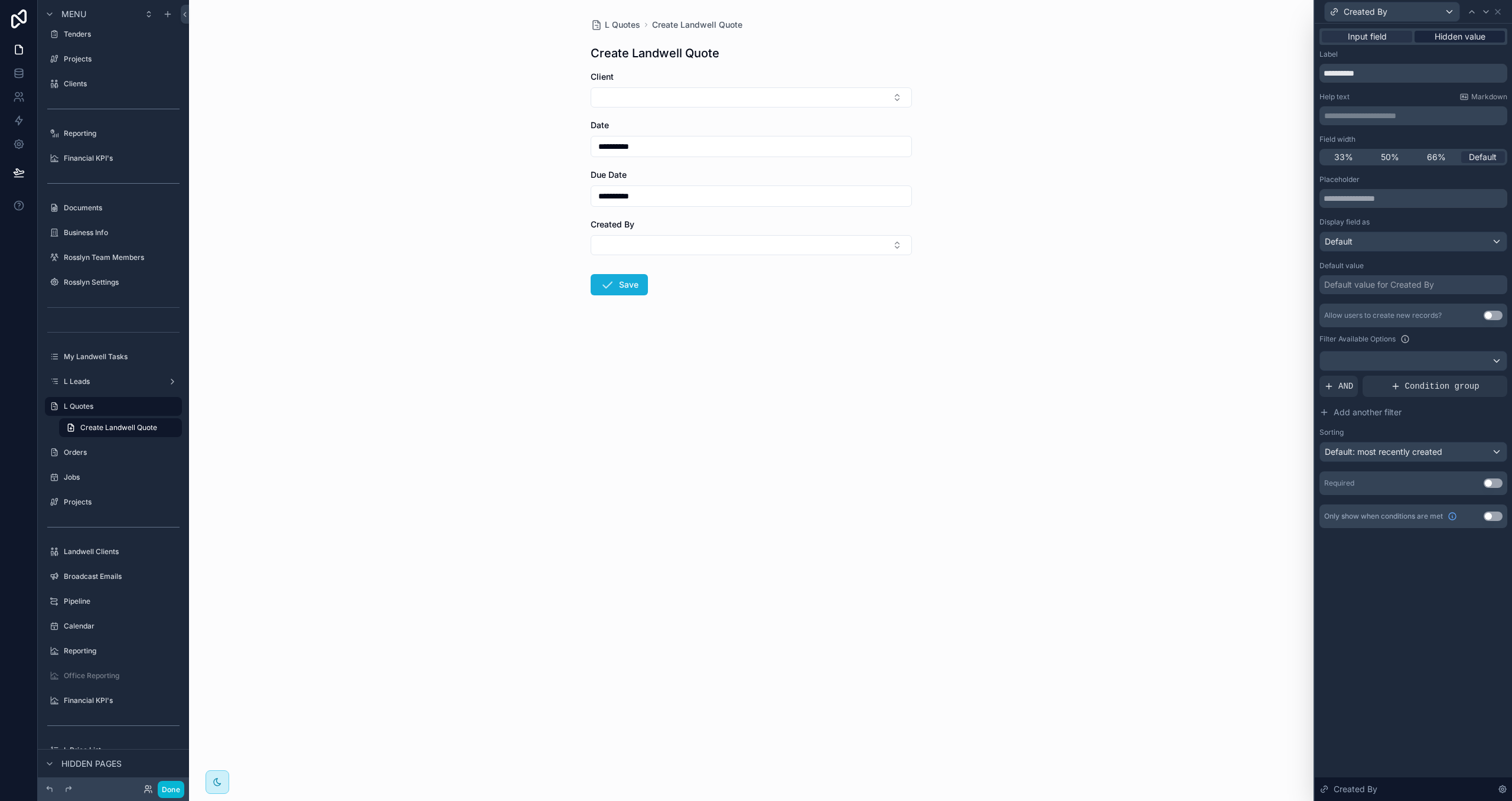
click at [1468, 38] on span "Hidden value" at bounding box center [1459, 37] width 51 height 12
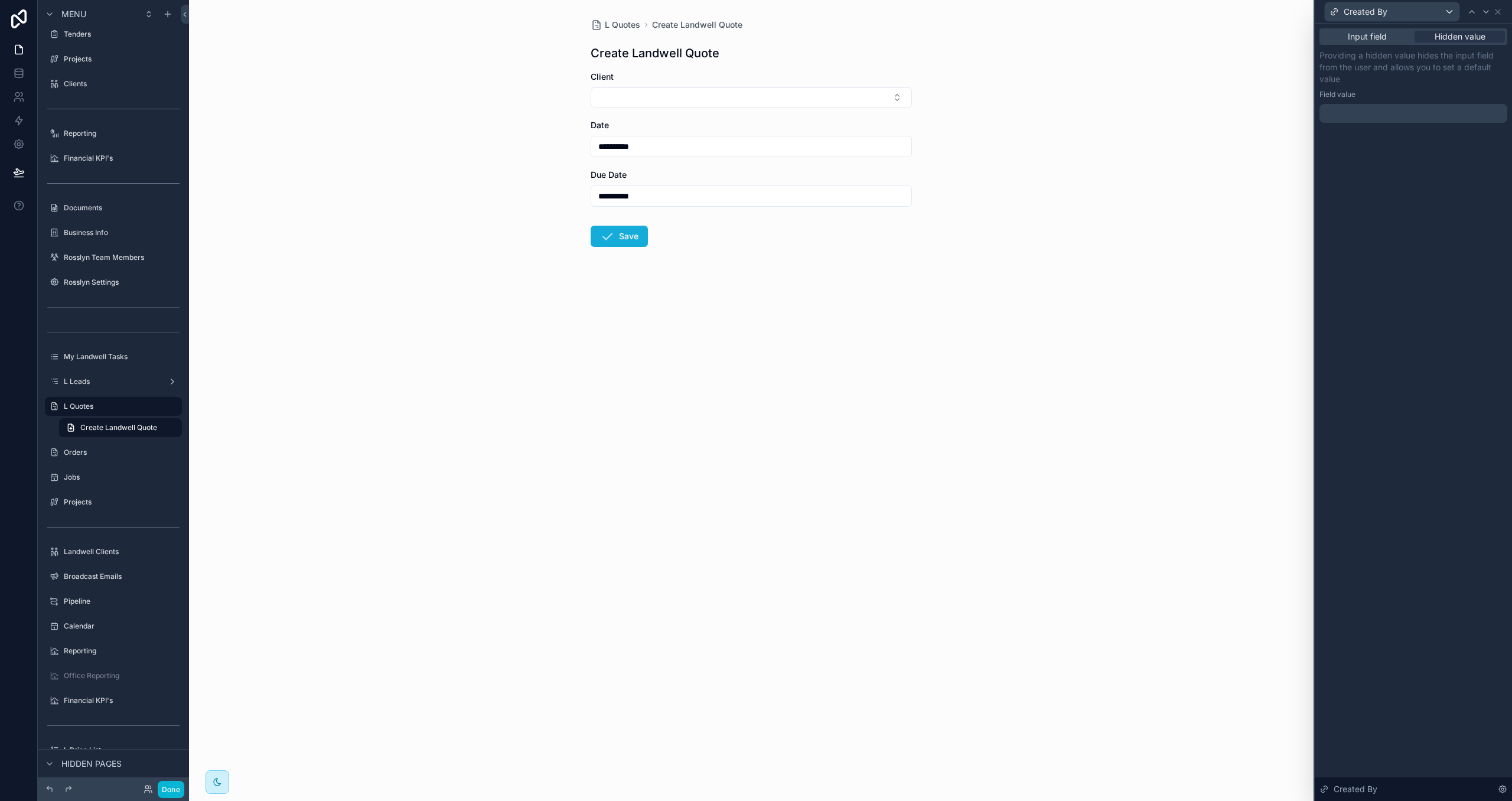
click at [1412, 117] on div at bounding box center [1413, 113] width 188 height 19
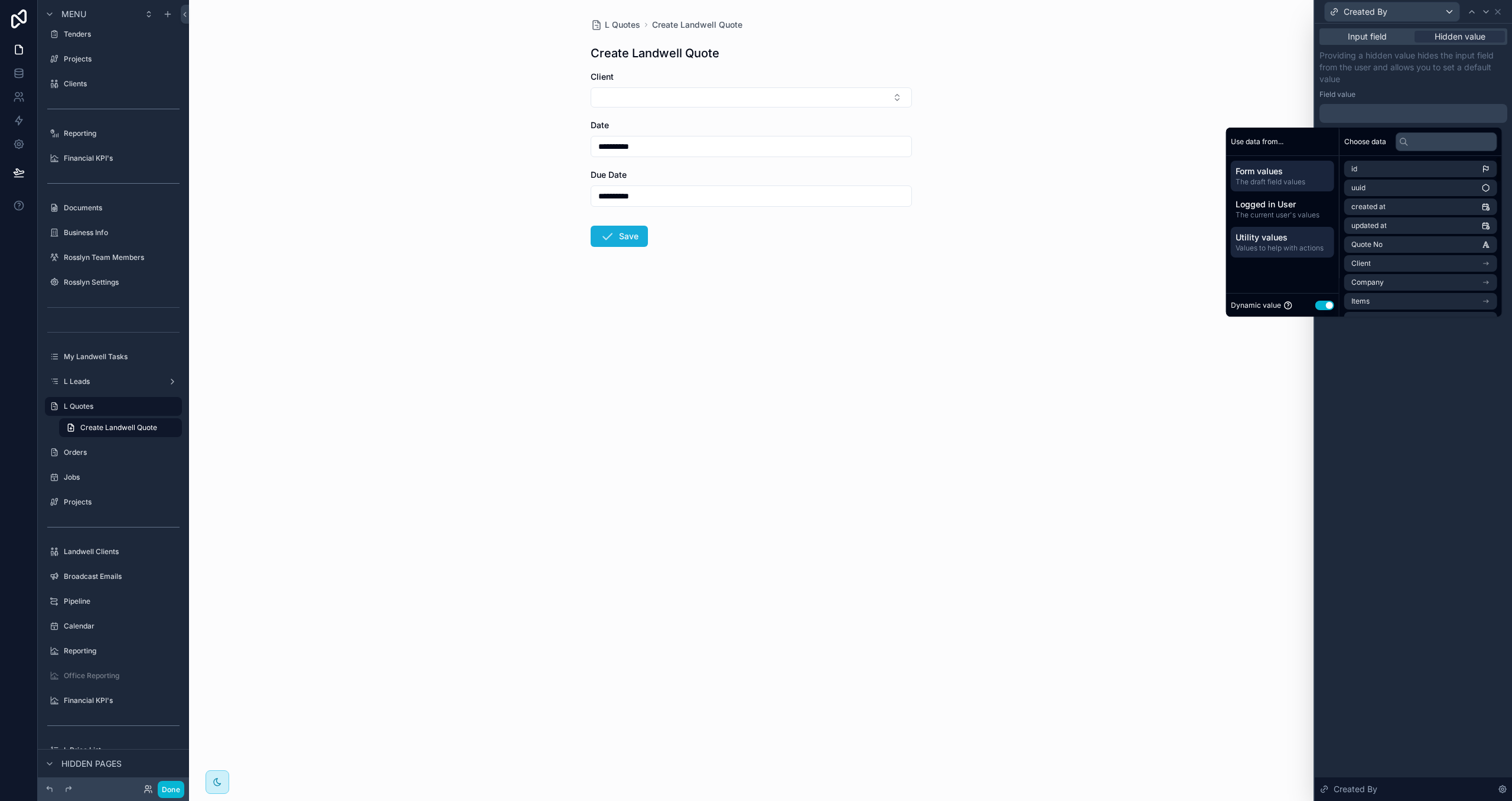
click at [1280, 238] on span "Utility values" at bounding box center [1282, 237] width 94 height 12
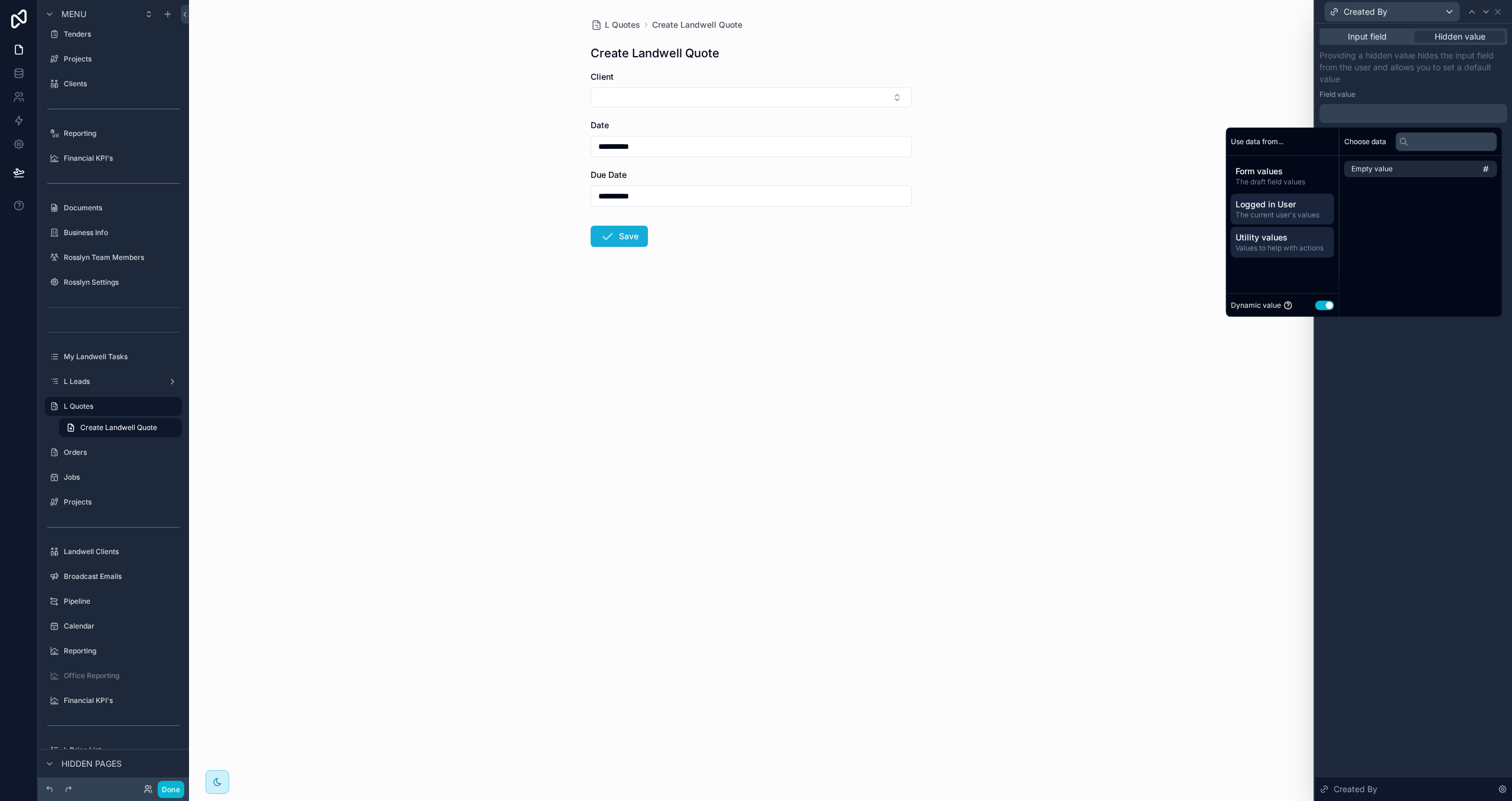
click at [1284, 213] on span "The current user's values" at bounding box center [1282, 215] width 94 height 9
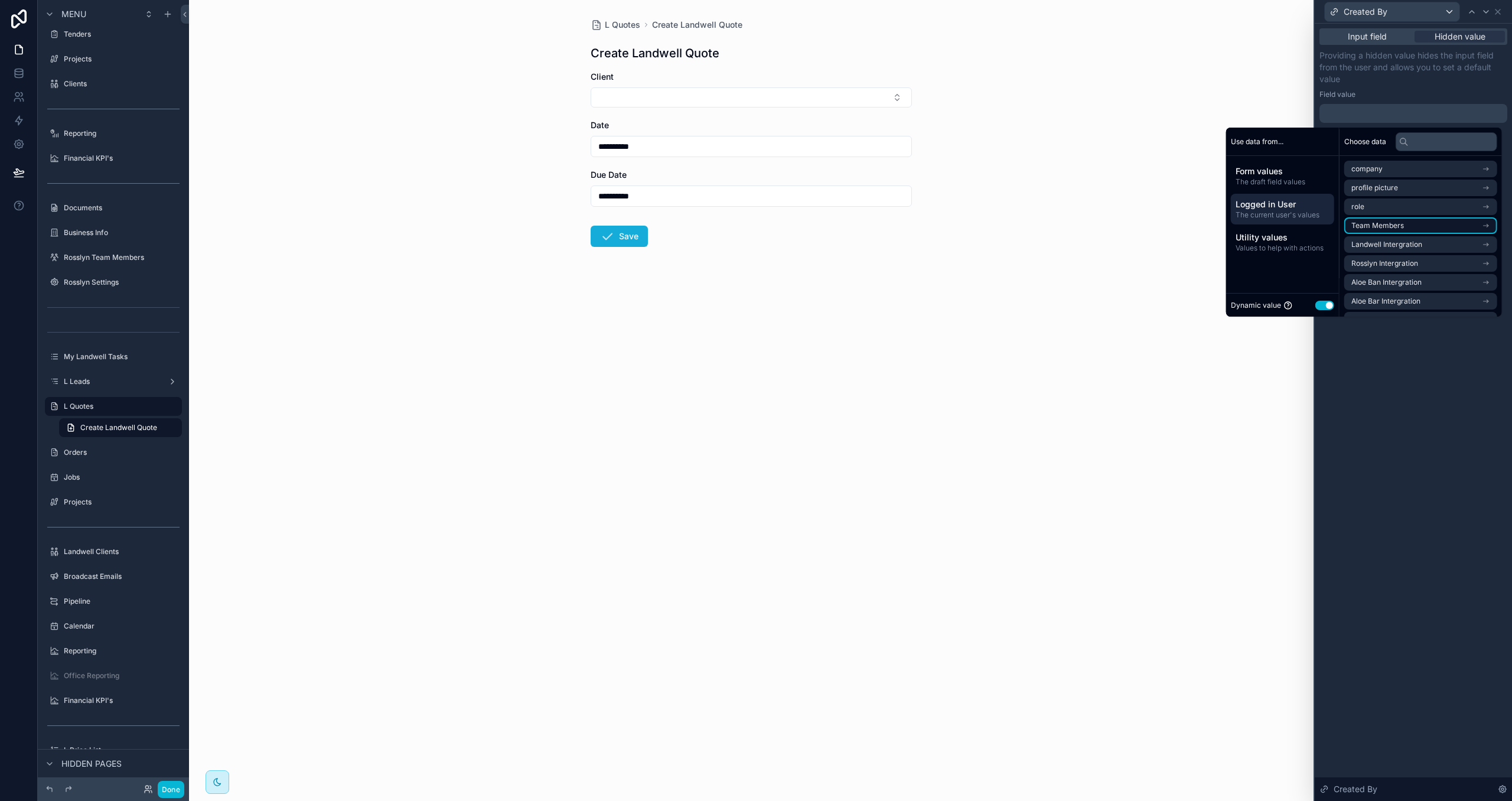
click at [1385, 229] on span "Team Members" at bounding box center [1378, 225] width 53 height 9
drag, startPoint x: 1386, startPoint y: 193, endPoint x: 1439, endPoint y: 87, distance: 118.5
click at [1387, 193] on span "Team Members" at bounding box center [1378, 190] width 53 height 9
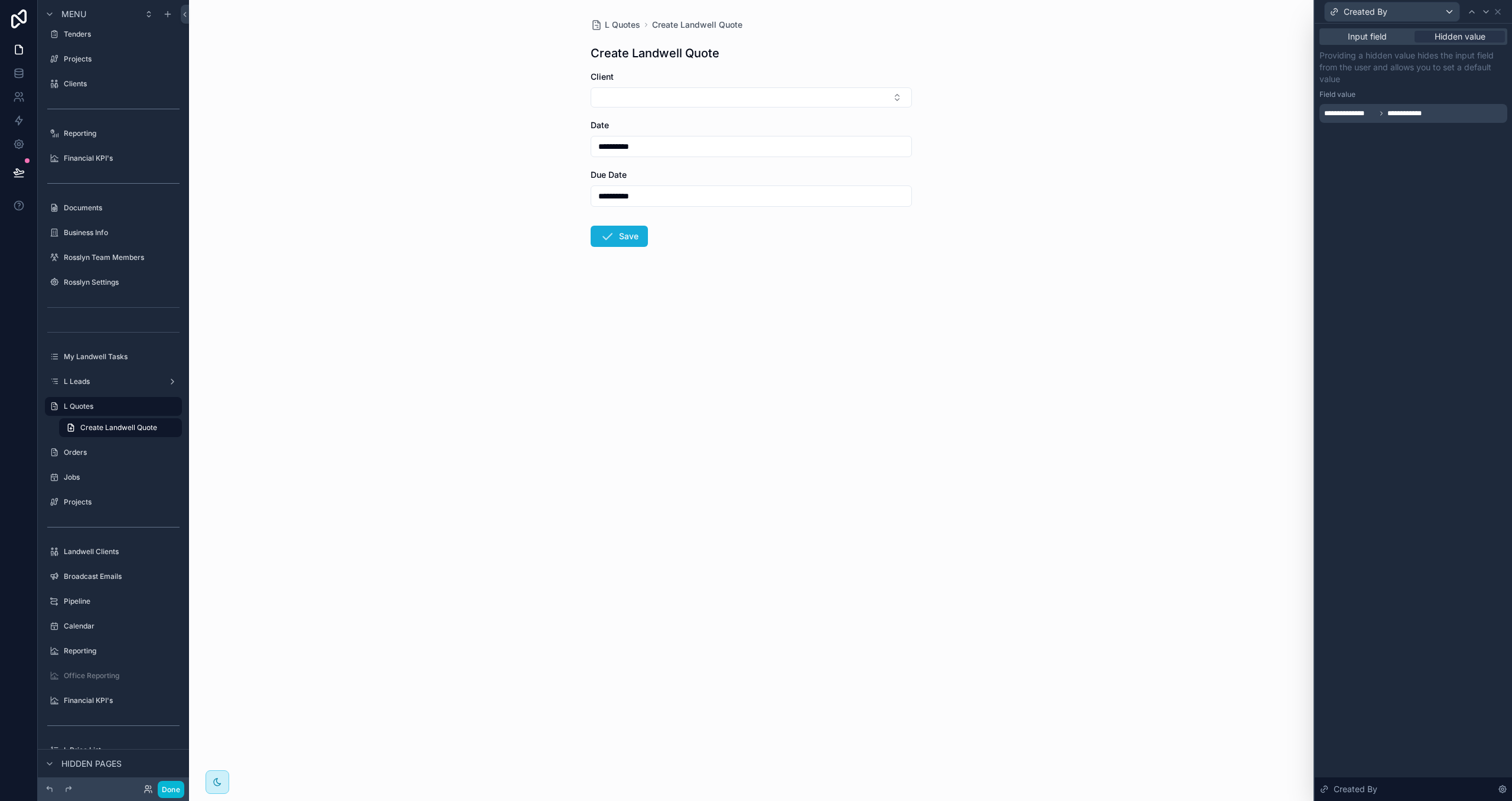
drag, startPoint x: 1438, startPoint y: 85, endPoint x: 1503, endPoint y: 43, distance: 77.4
click at [1439, 85] on div "**********" at bounding box center [1413, 86] width 188 height 73
drag, startPoint x: 1498, startPoint y: 13, endPoint x: 1478, endPoint y: 19, distance: 20.9
click at [1498, 13] on icon at bounding box center [1497, 12] width 9 height 9
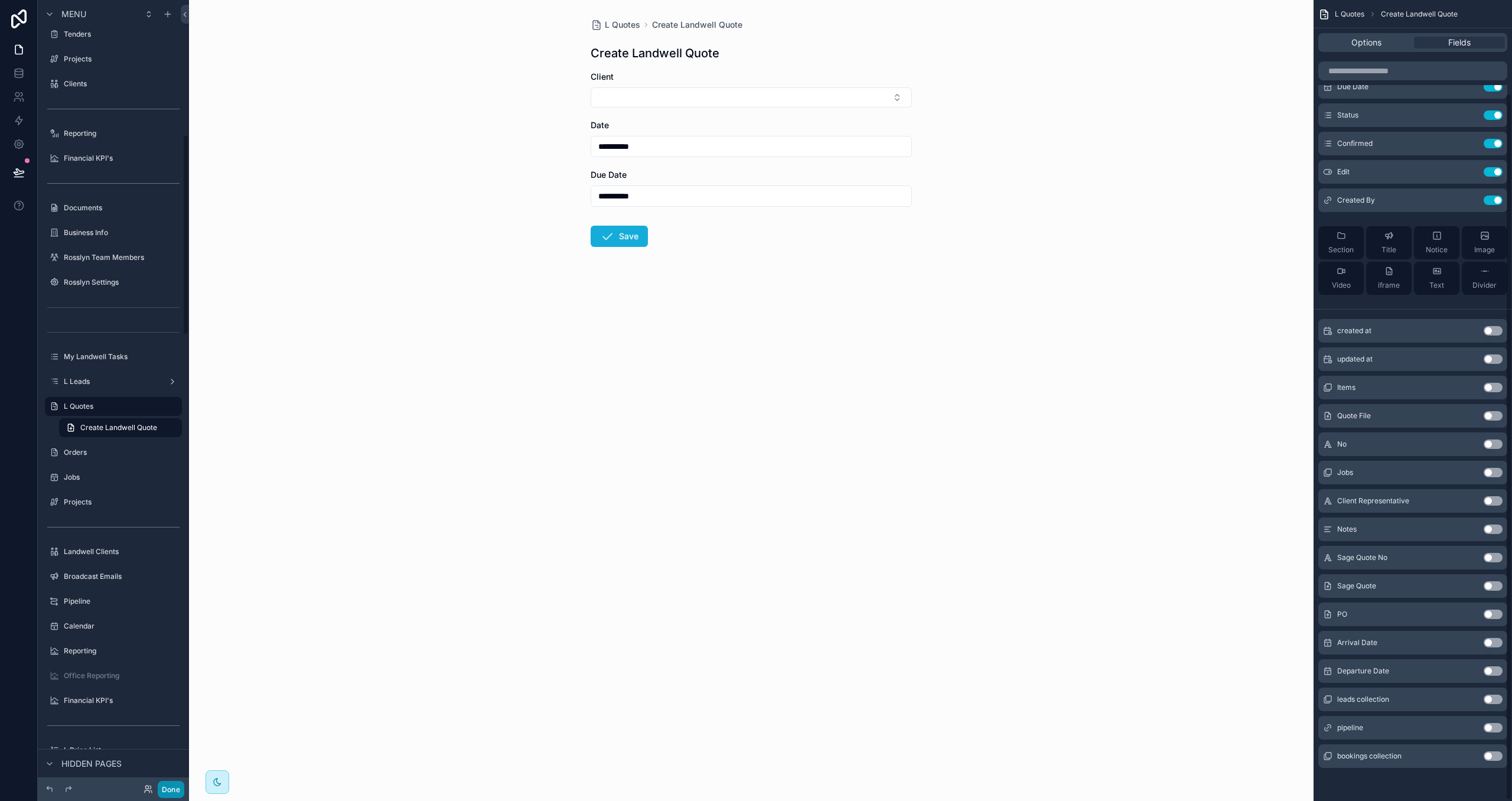
drag, startPoint x: 178, startPoint y: 789, endPoint x: 177, endPoint y: 771, distance: 18.0
click at [177, 789] on button "Done" at bounding box center [171, 789] width 26 height 17
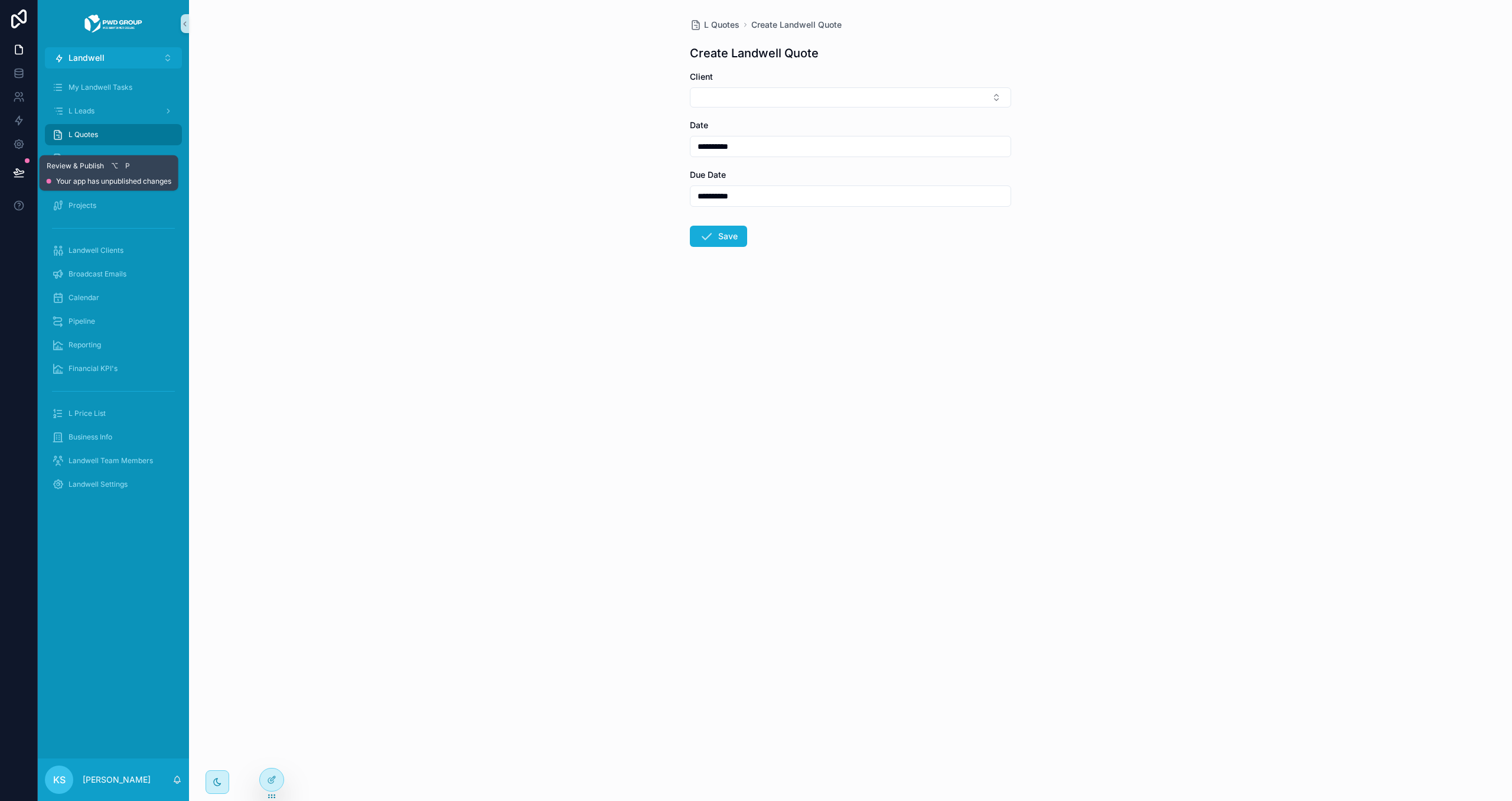
click at [21, 171] on icon at bounding box center [18, 172] width 10 height 6
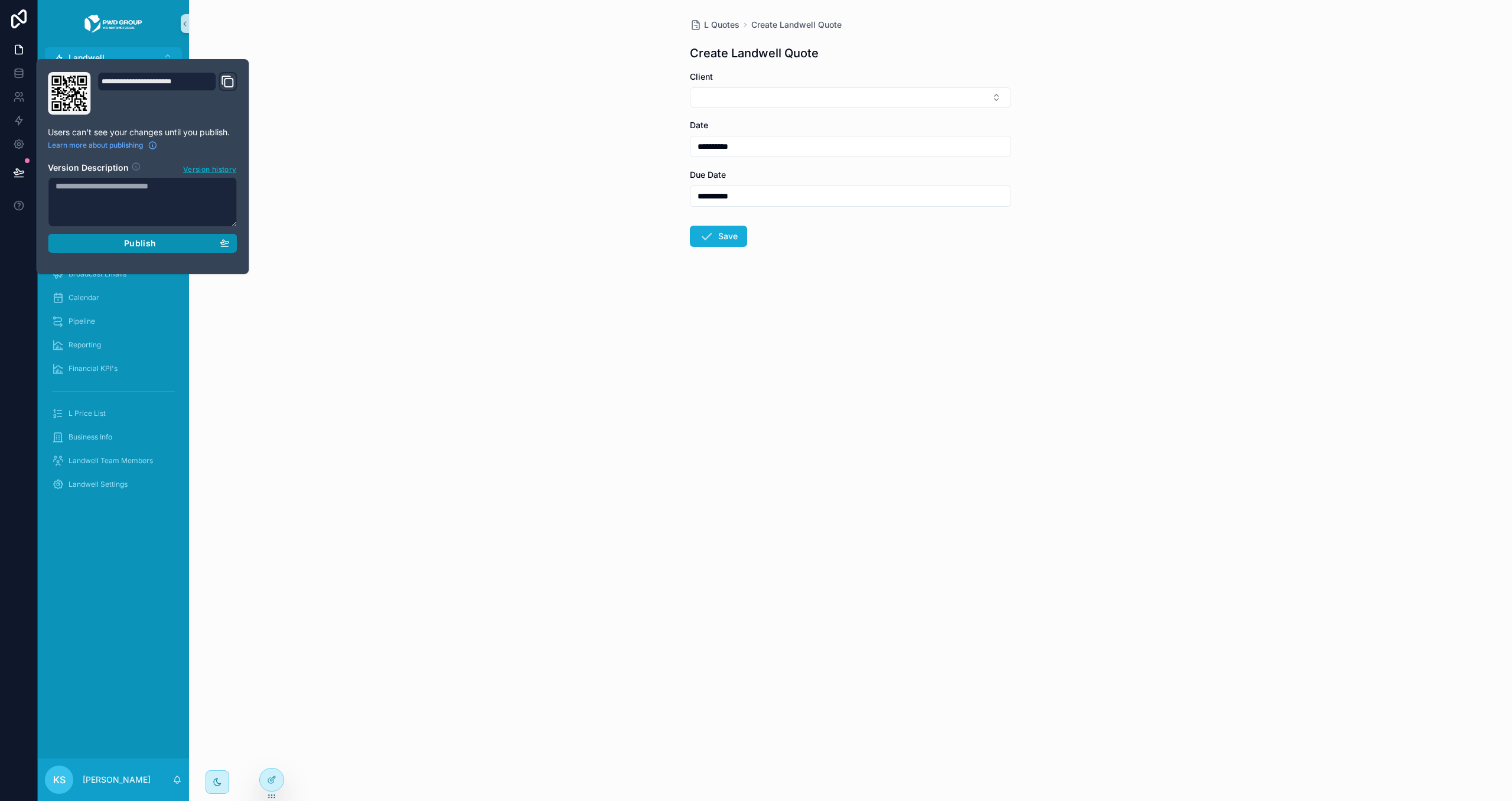
click at [204, 242] on div "Publish" at bounding box center [141, 243] width 173 height 11
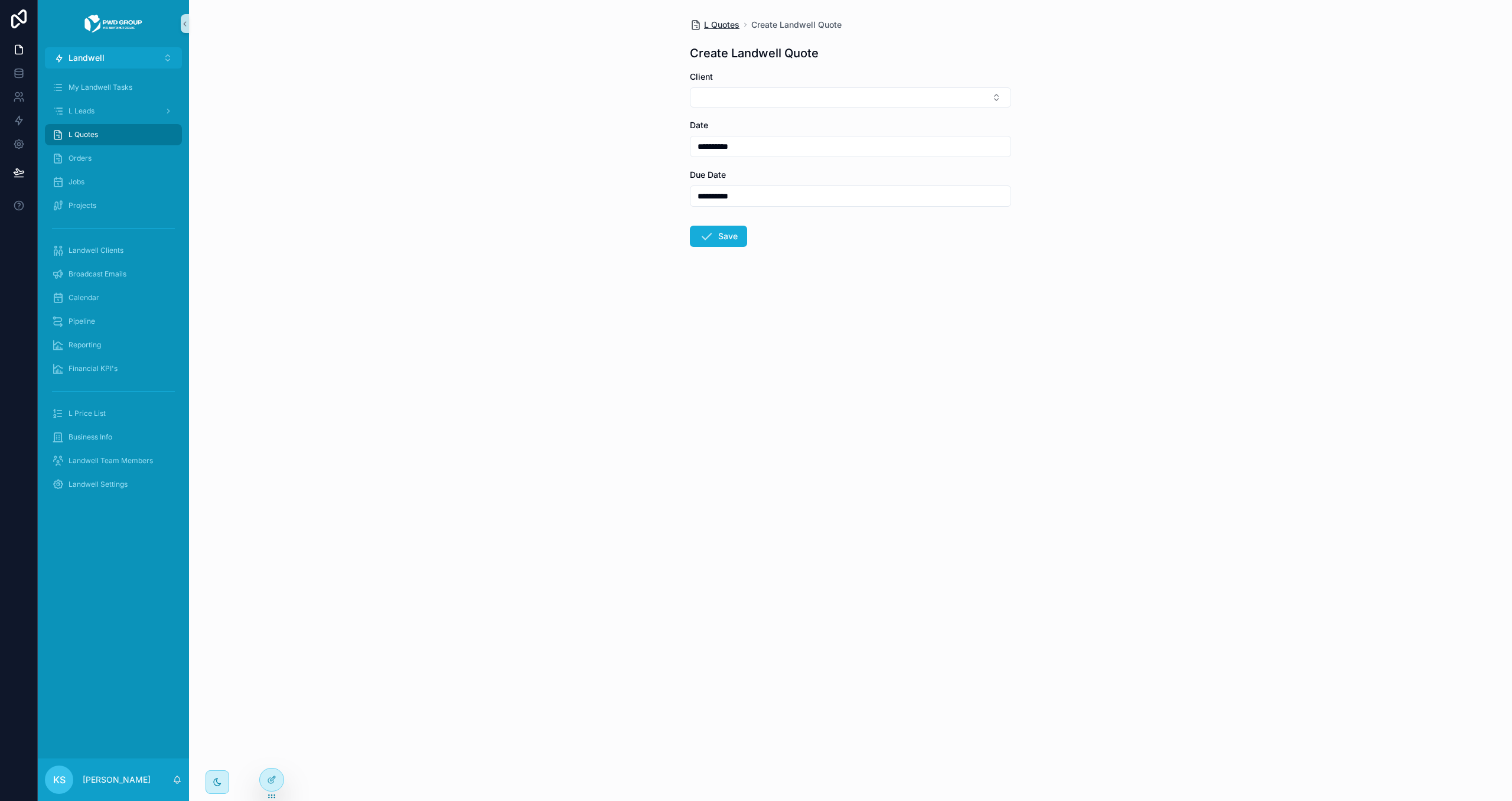
click at [726, 23] on span "L Quotes" at bounding box center [722, 24] width 36 height 12
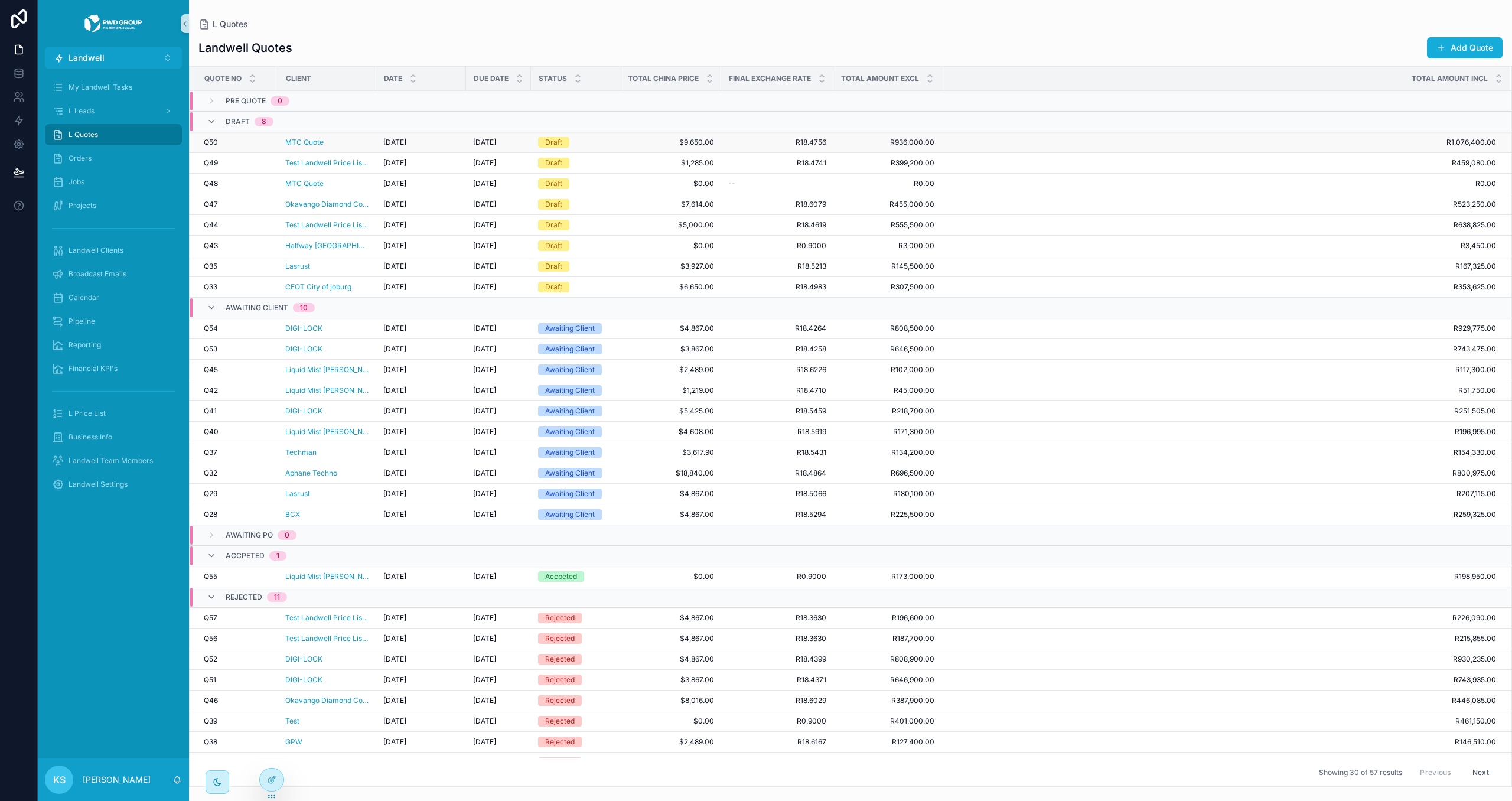
click at [602, 145] on div "Draft" at bounding box center [575, 142] width 75 height 11
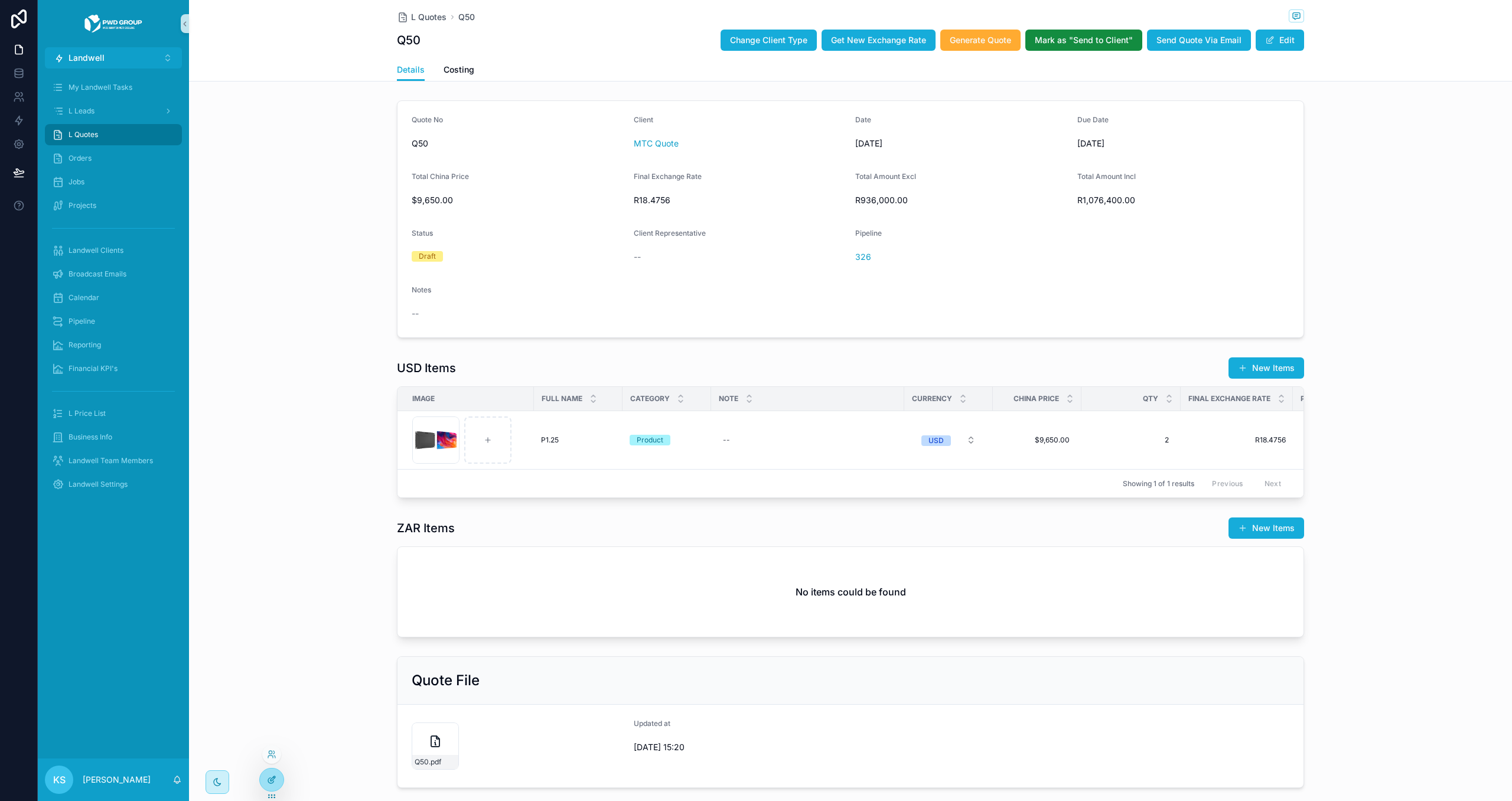
click at [276, 783] on div at bounding box center [271, 779] width 23 height 23
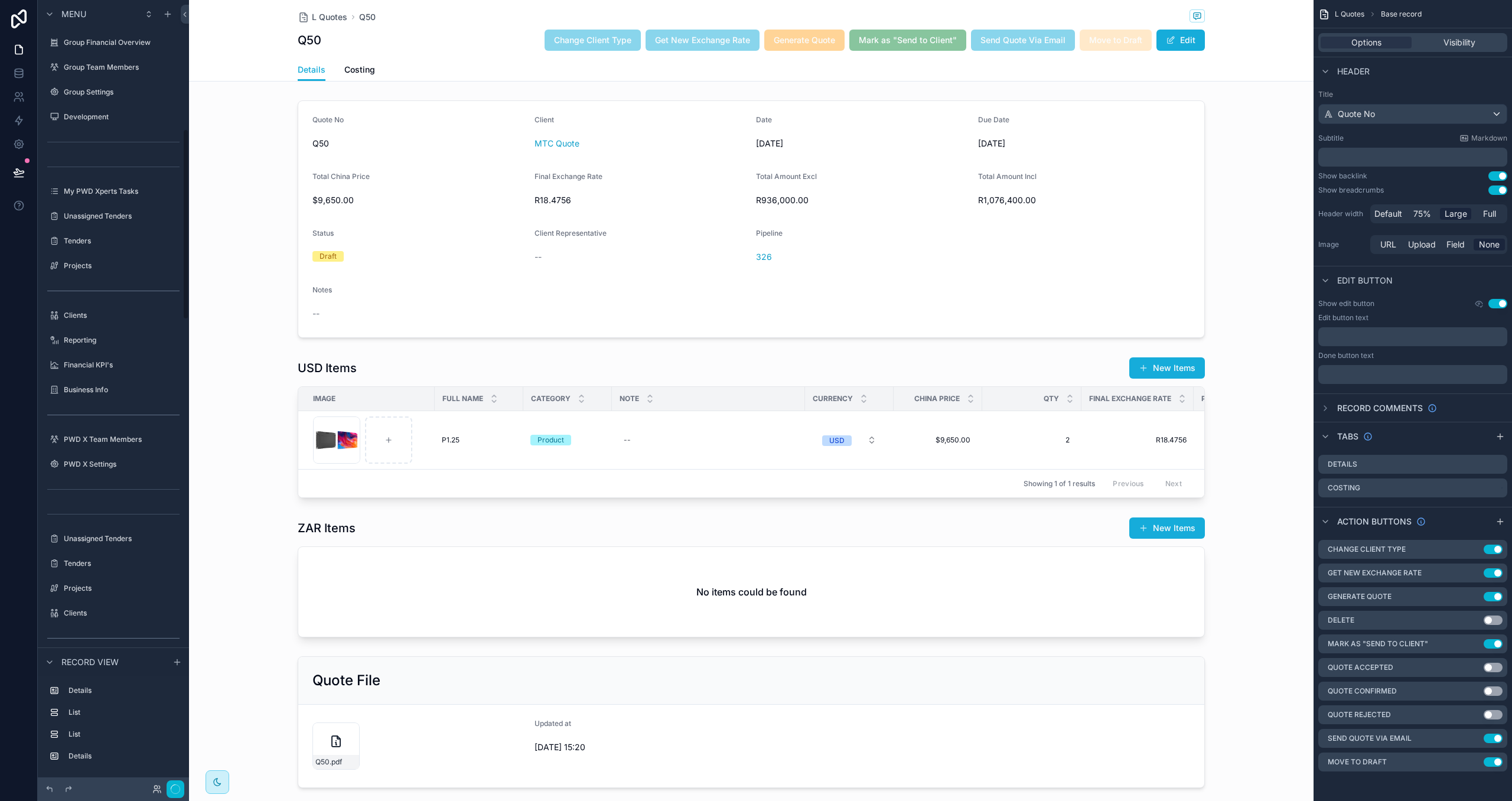
click at [1005, 225] on div "scrollable content" at bounding box center [751, 219] width 1124 height 247
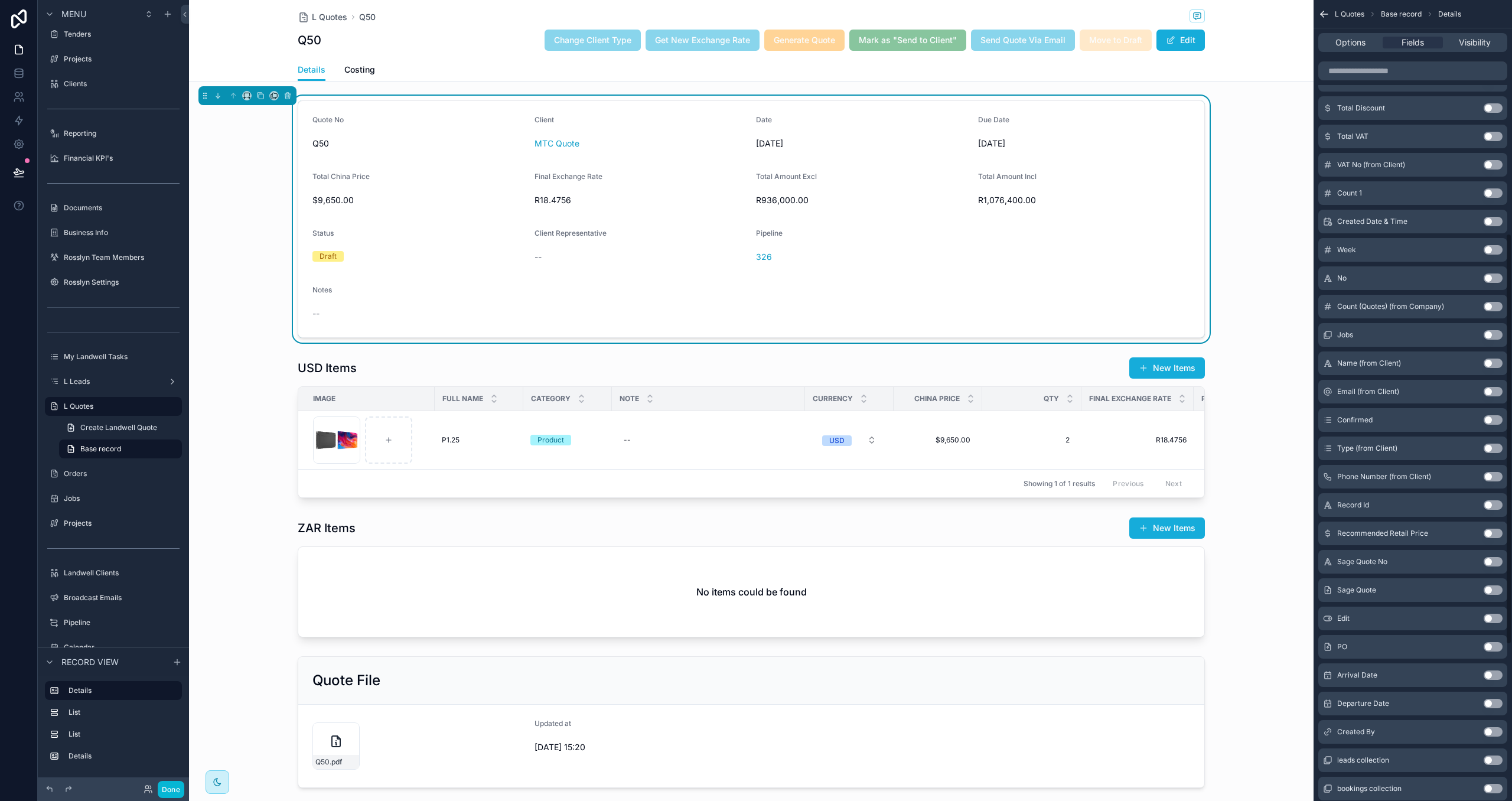
scroll to position [757, 0]
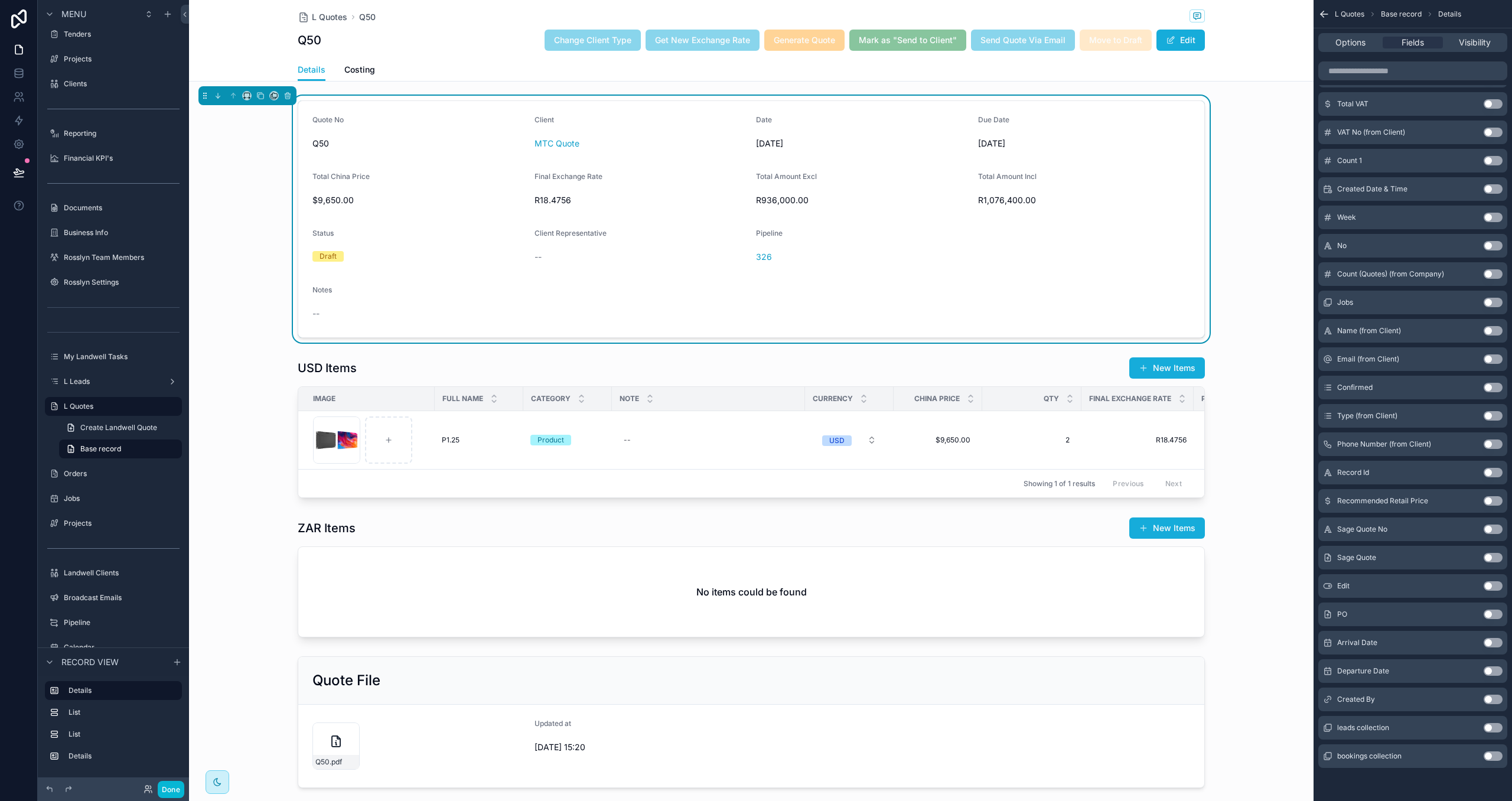
click at [1493, 702] on button "Use setting" at bounding box center [1493, 699] width 19 height 9
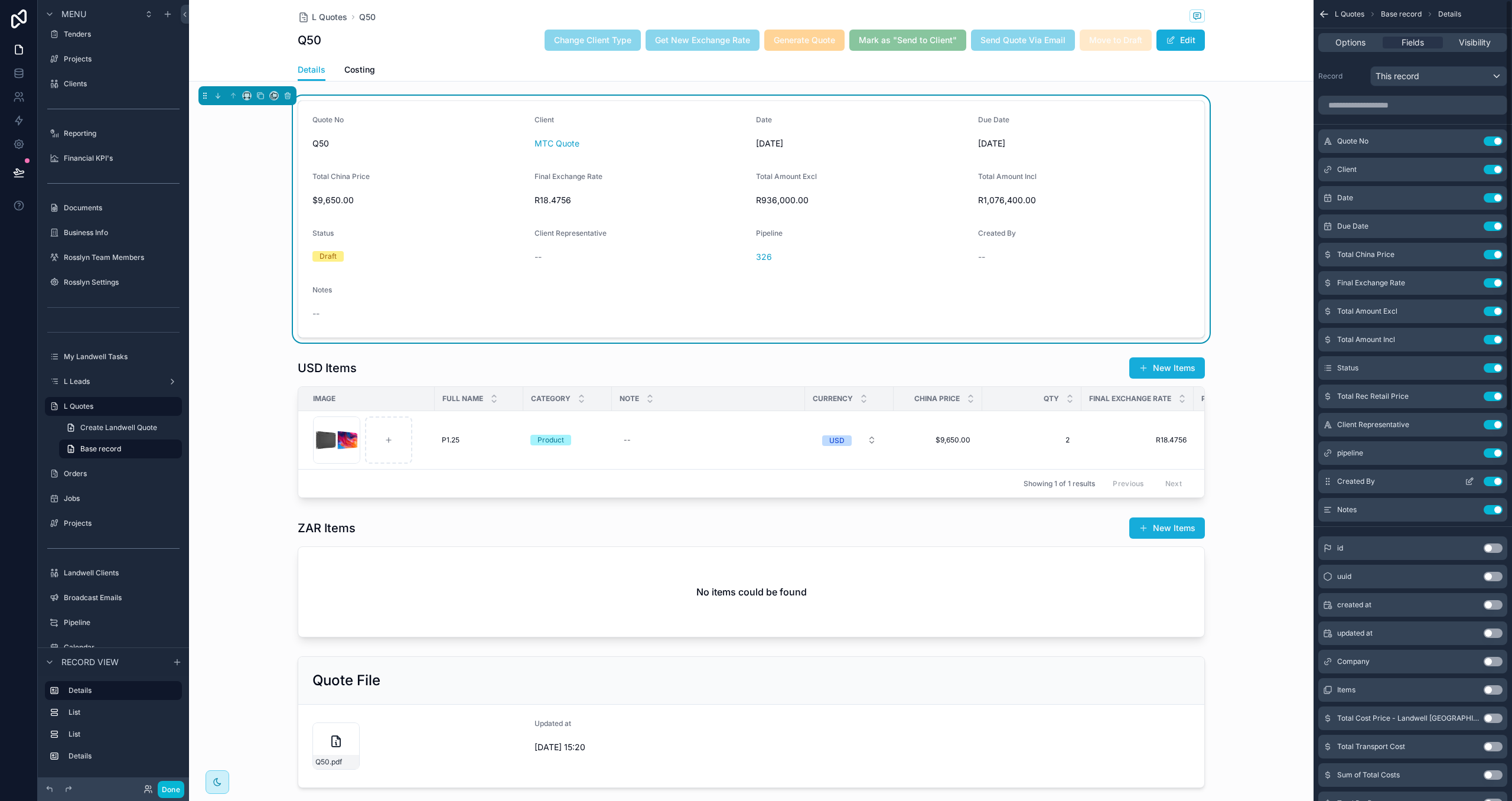
scroll to position [0, 0]
